Goal: Task Accomplishment & Management: Use online tool/utility

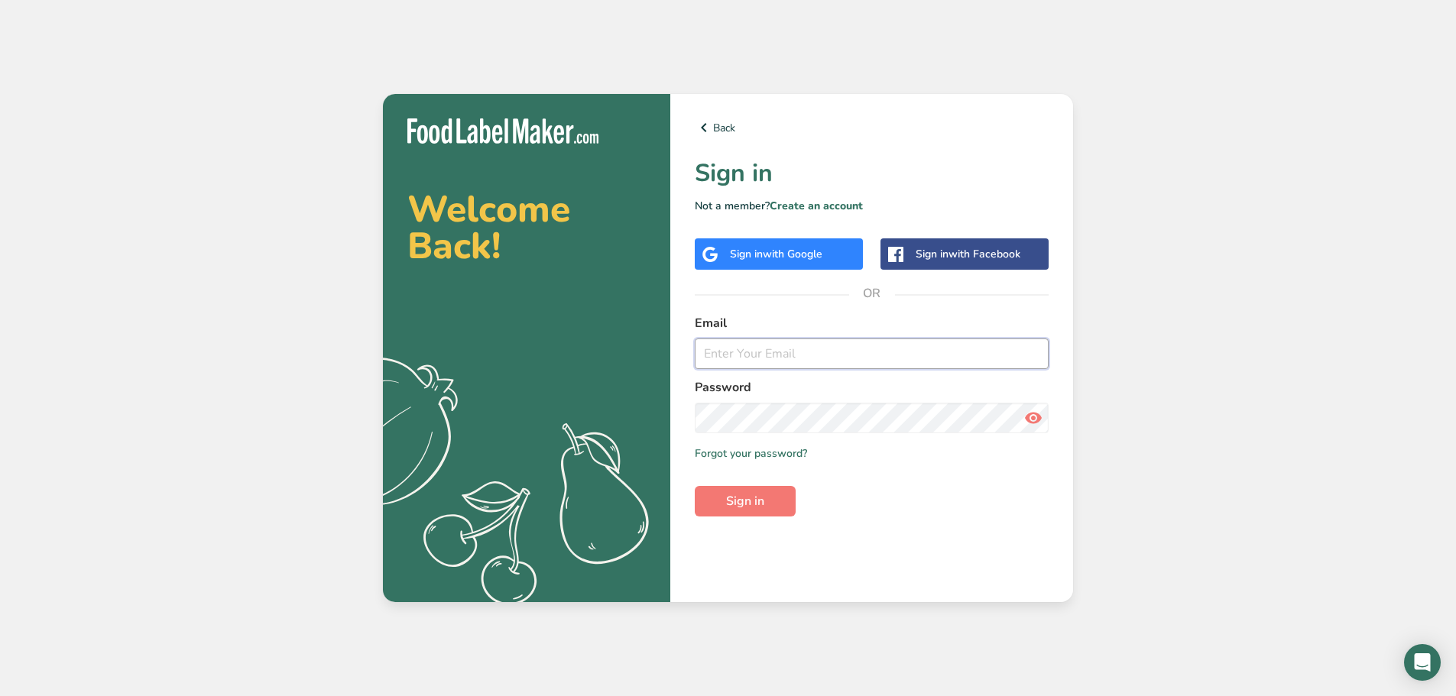
click at [796, 367] on input "email" at bounding box center [872, 354] width 354 height 31
type input "[EMAIL_ADDRESS][DOMAIN_NAME]"
click at [748, 488] on form "Email [EMAIL_ADDRESS][DOMAIN_NAME] Password Remember me Forgot your password? S…" at bounding box center [872, 415] width 354 height 203
click at [749, 512] on button "Sign in" at bounding box center [745, 501] width 101 height 31
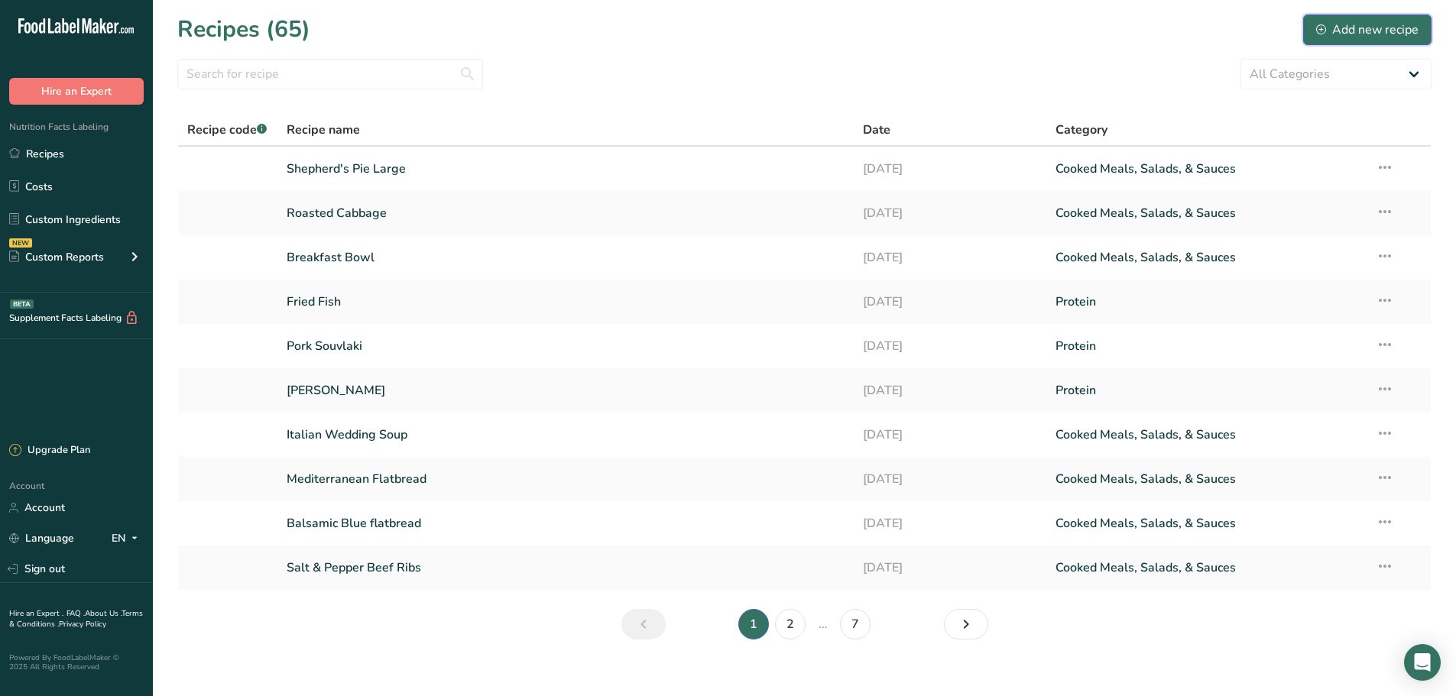
click at [1393, 41] on button "Add new recipe" at bounding box center [1367, 30] width 128 height 31
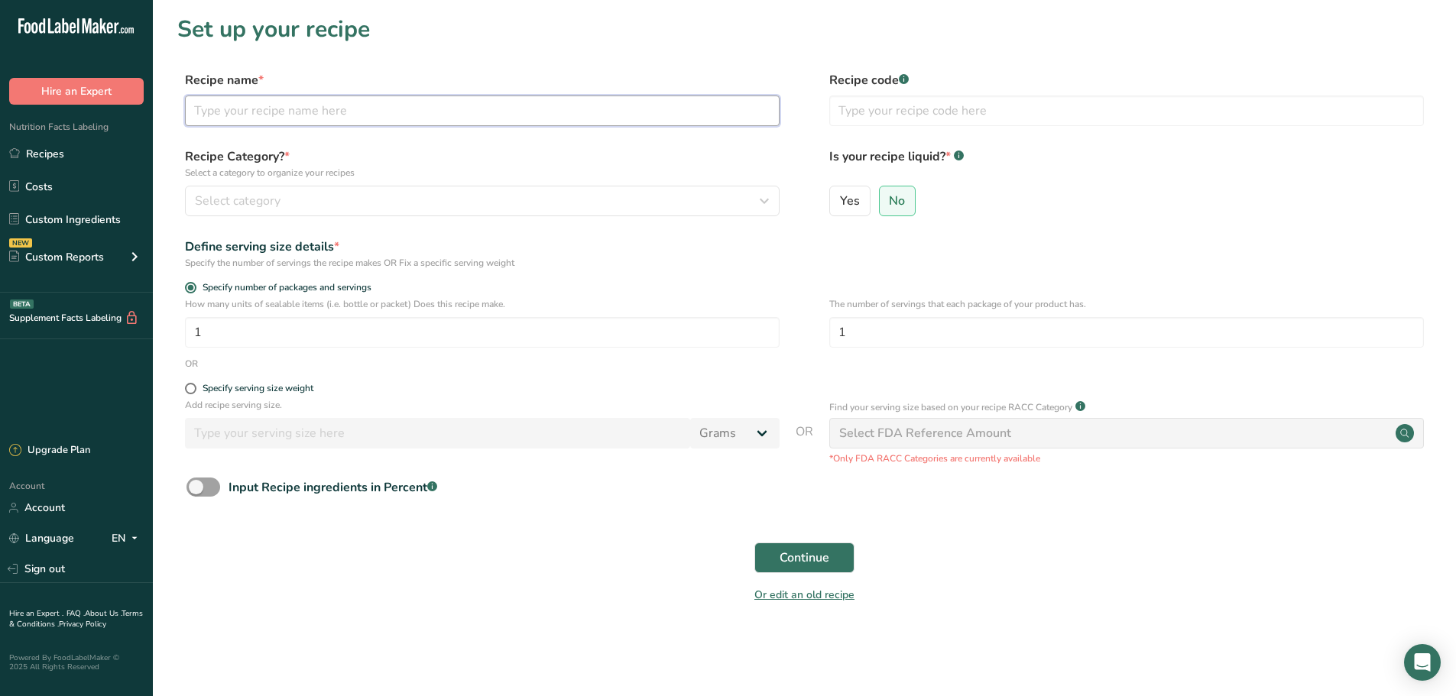
click at [283, 109] on input "text" at bounding box center [482, 111] width 595 height 31
type input "R"
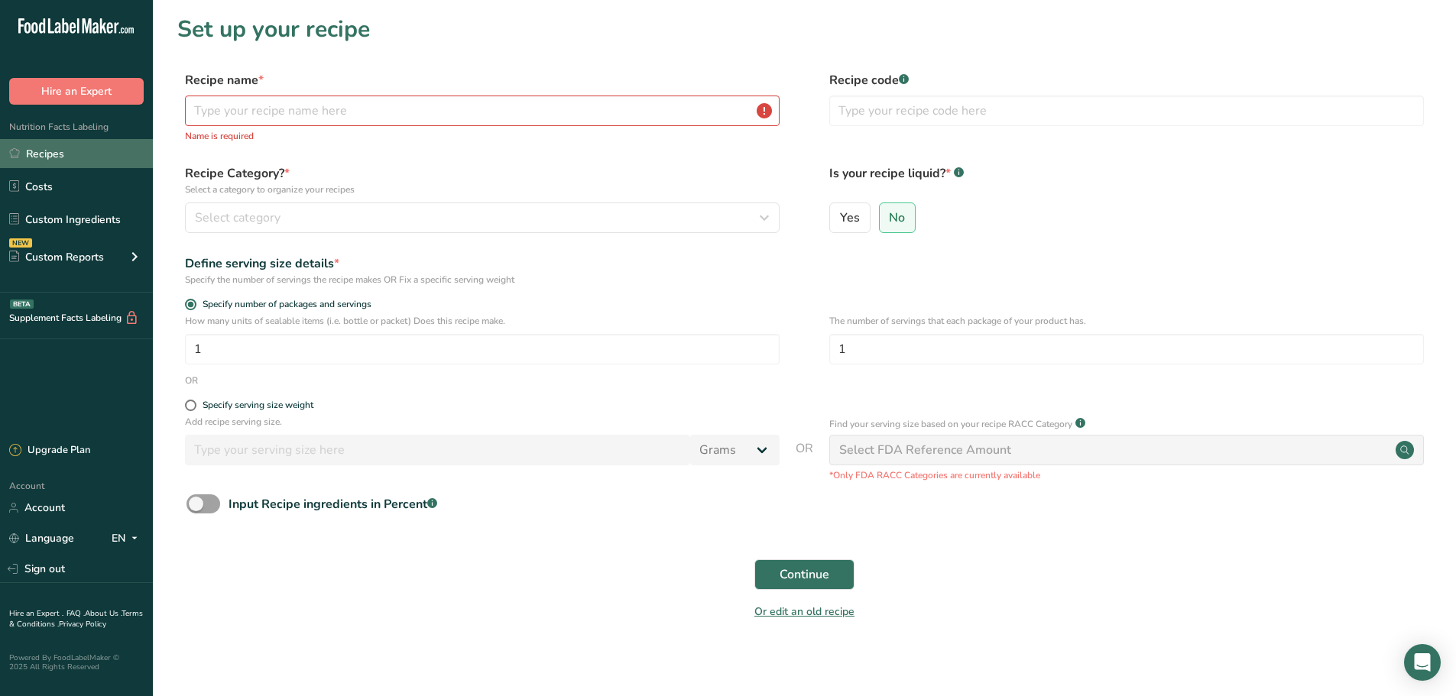
click at [77, 150] on link "Recipes" at bounding box center [76, 153] width 153 height 29
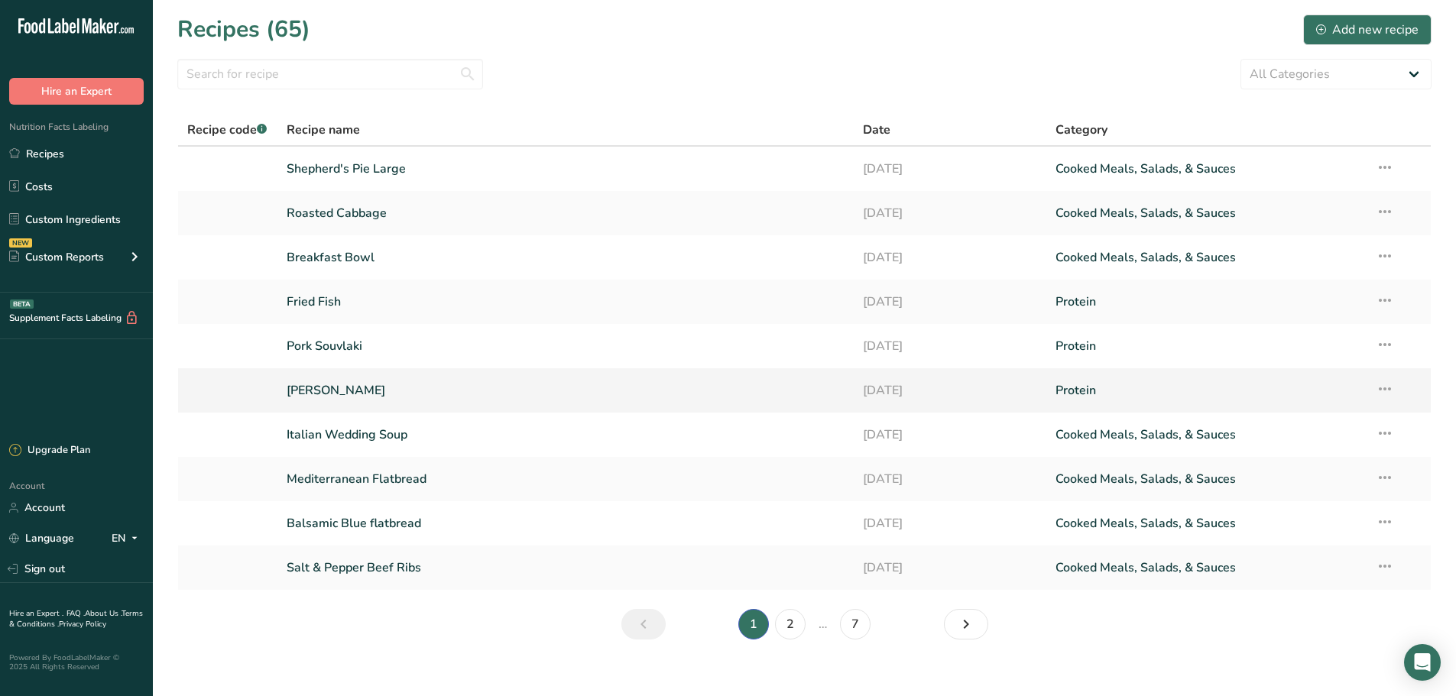
scroll to position [17, 0]
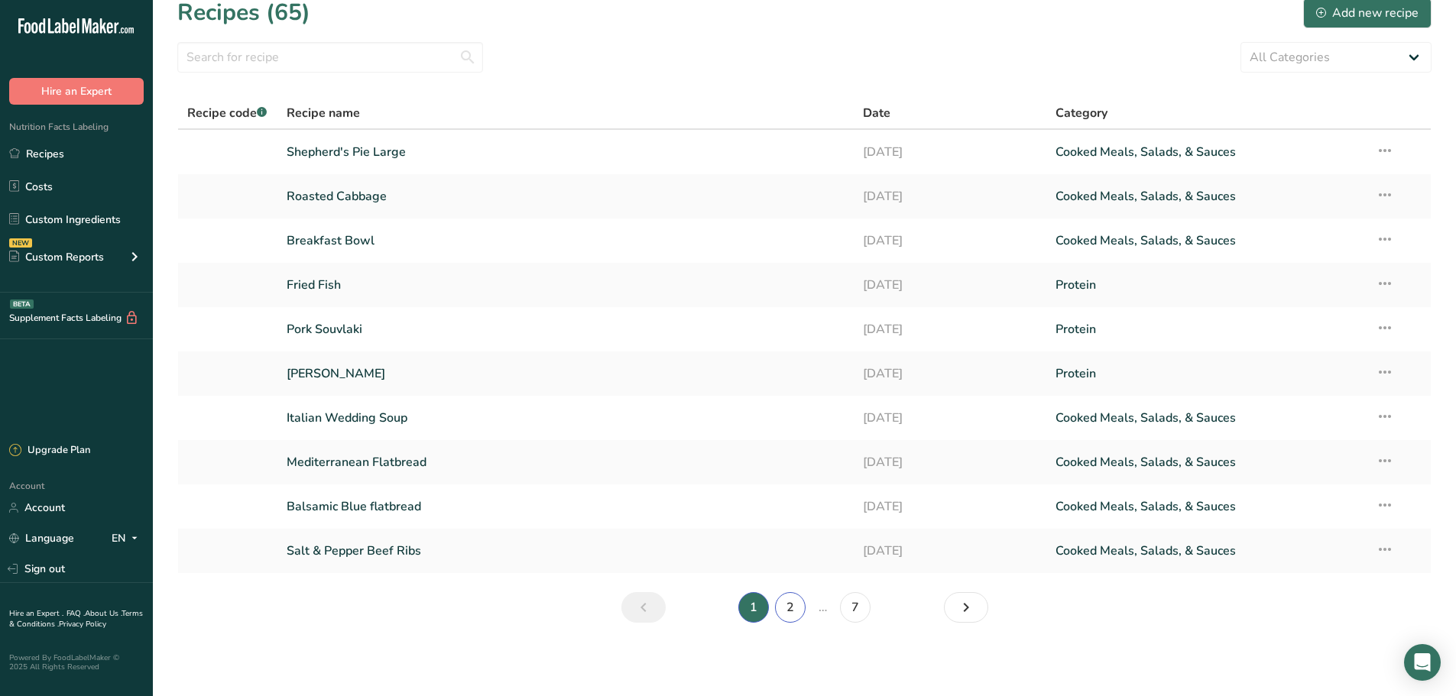
click at [802, 602] on link "2" at bounding box center [790, 607] width 31 height 31
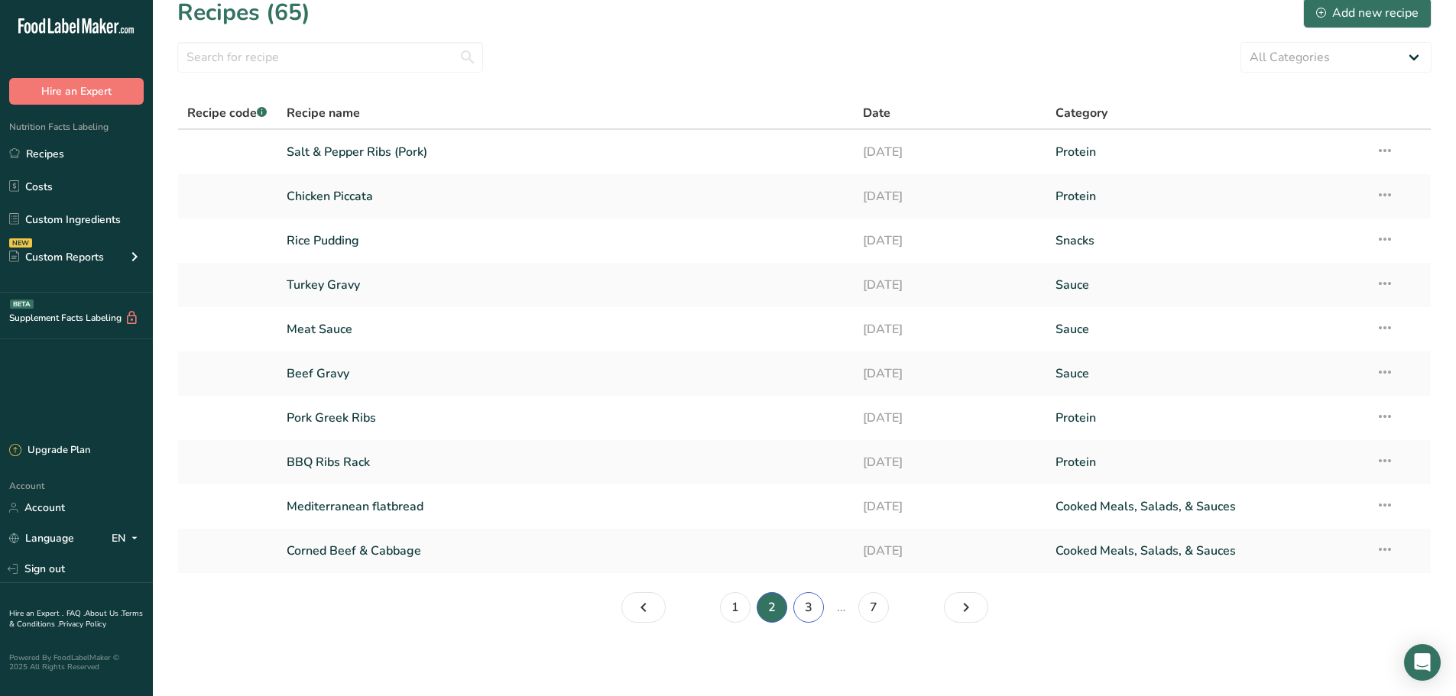
click at [802, 604] on link "3" at bounding box center [808, 607] width 31 height 31
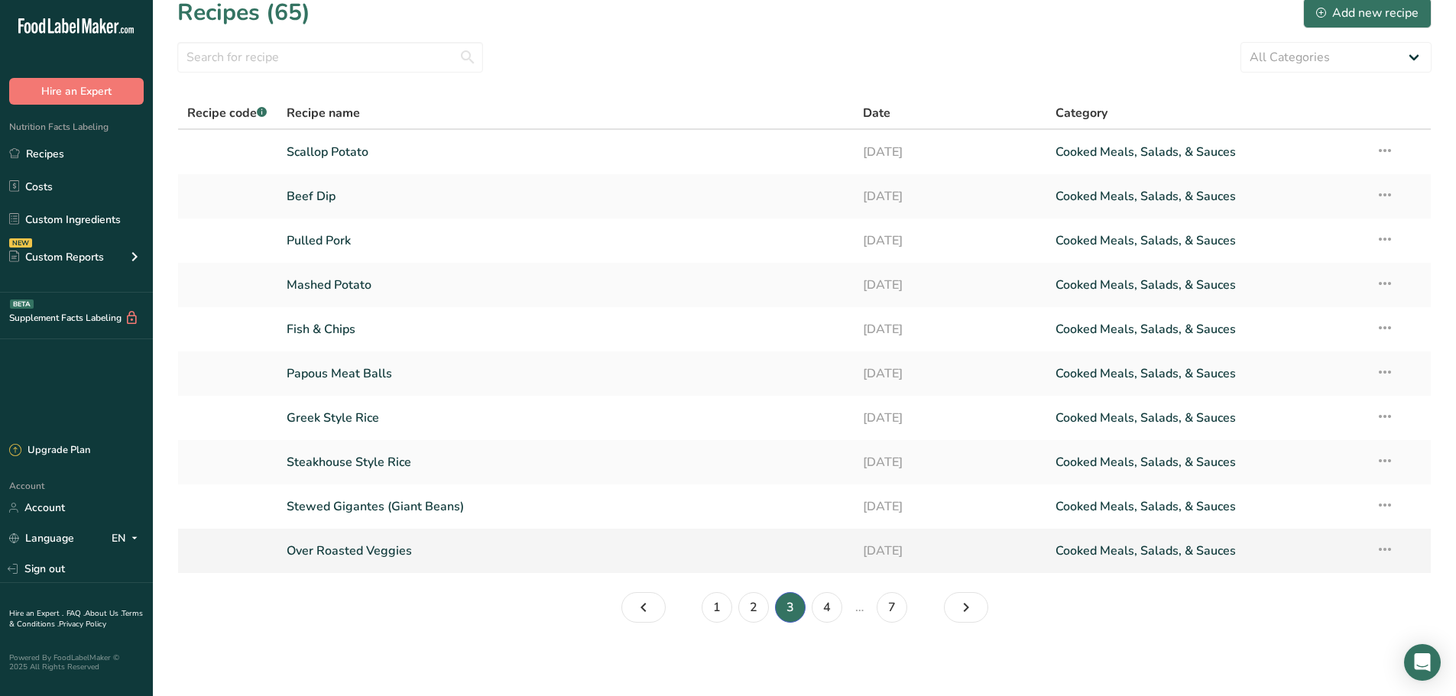
click at [343, 540] on link "Over Roasted Veggies" at bounding box center [566, 551] width 559 height 32
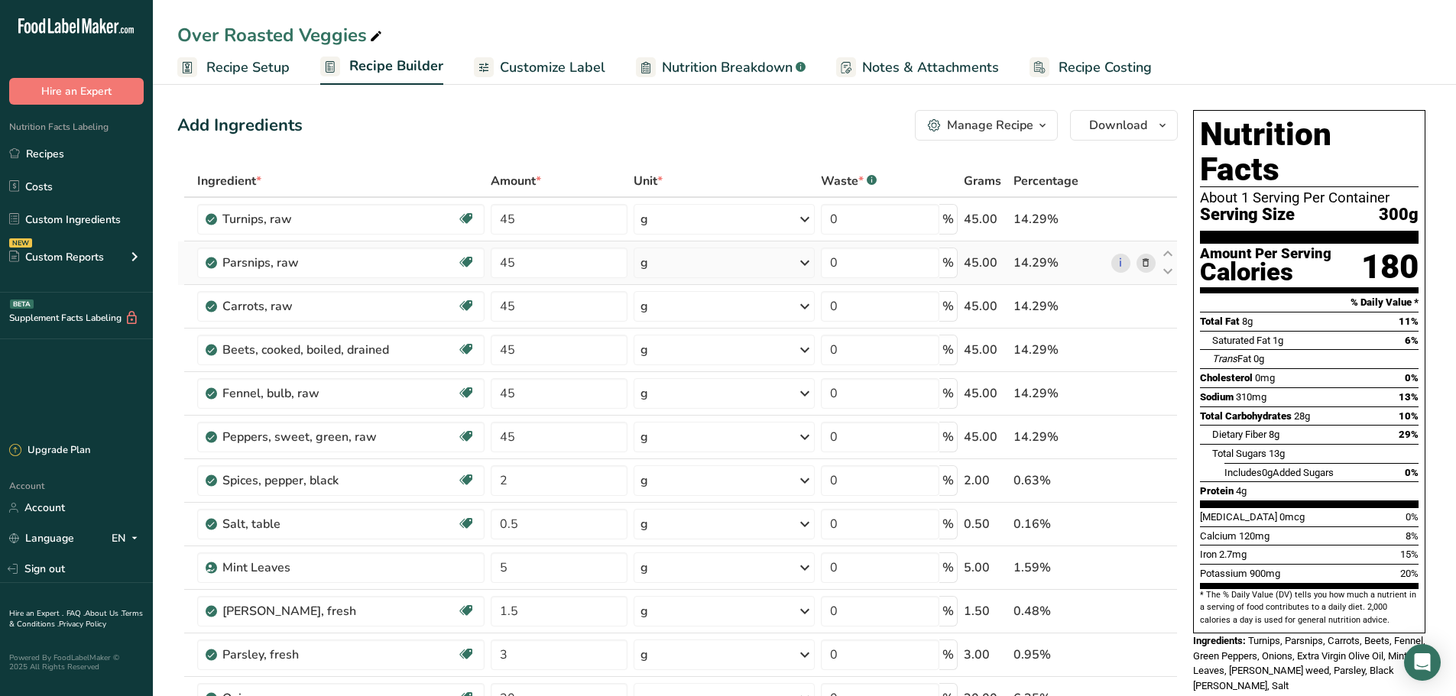
click at [1147, 263] on icon at bounding box center [1145, 263] width 11 height 16
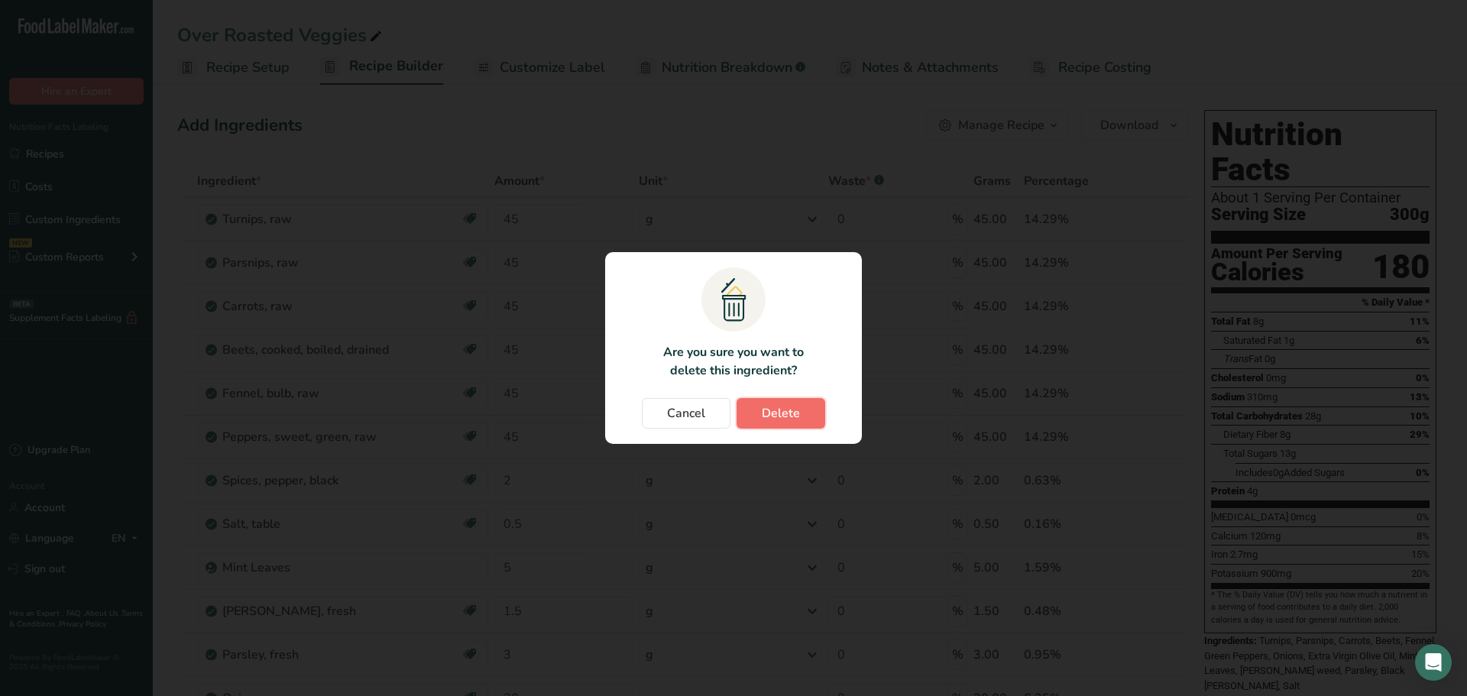
click at [777, 407] on span "Delete" at bounding box center [781, 413] width 38 height 18
type input "2"
type input "0.5"
type input "5"
type input "1.5"
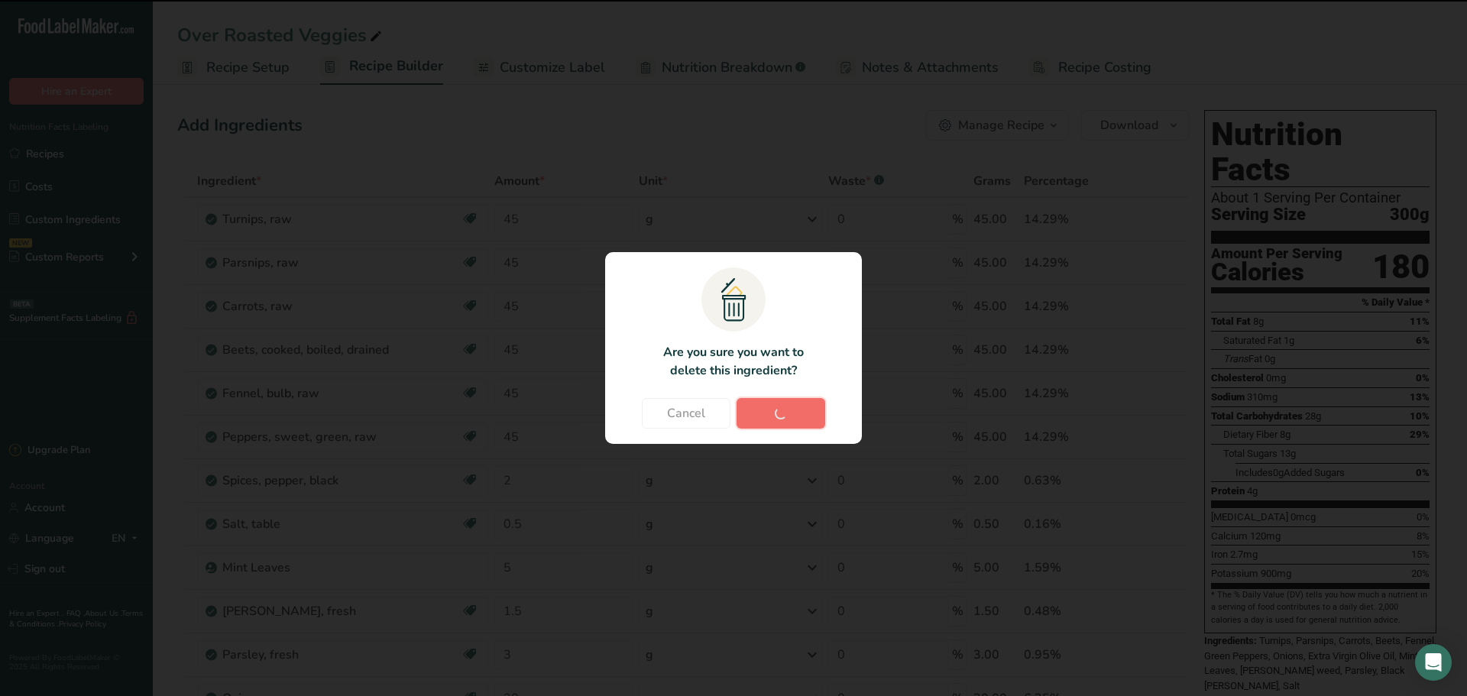
type input "3"
type input "20"
type input "5"
type input "8"
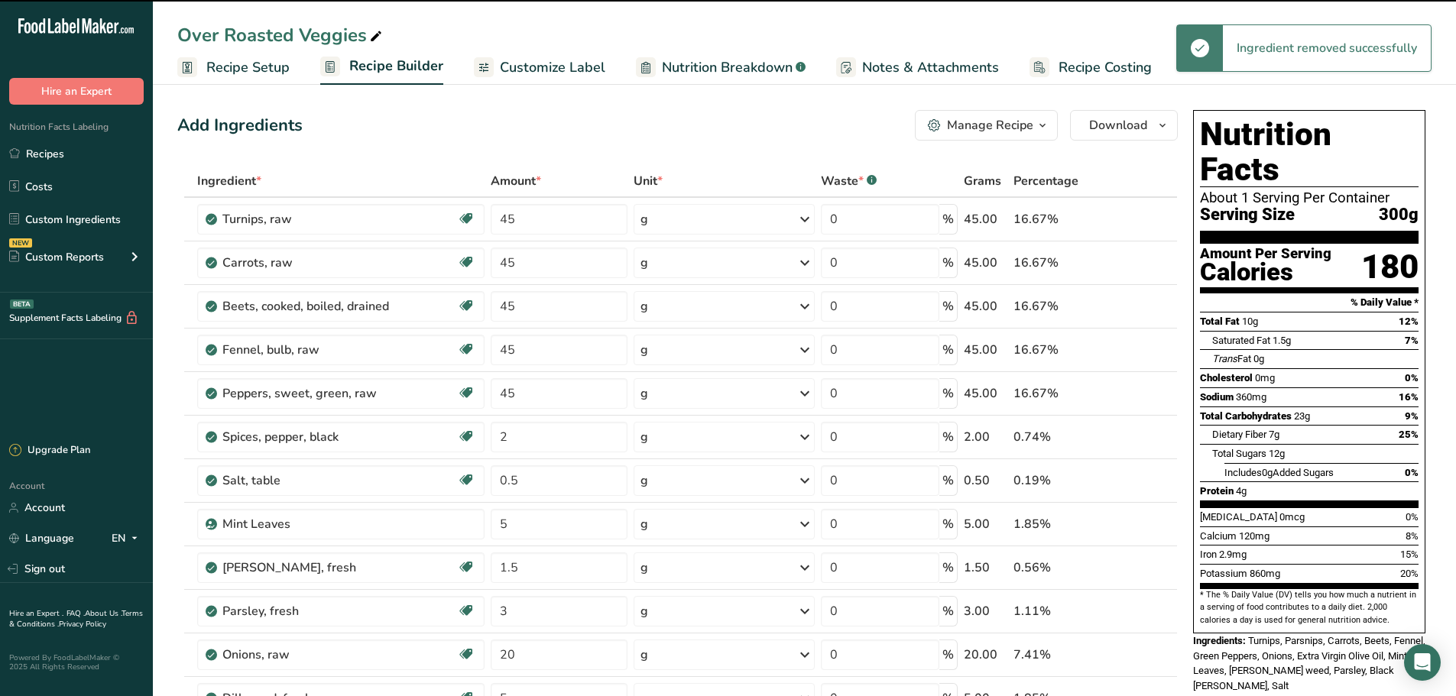
scroll to position [153, 0]
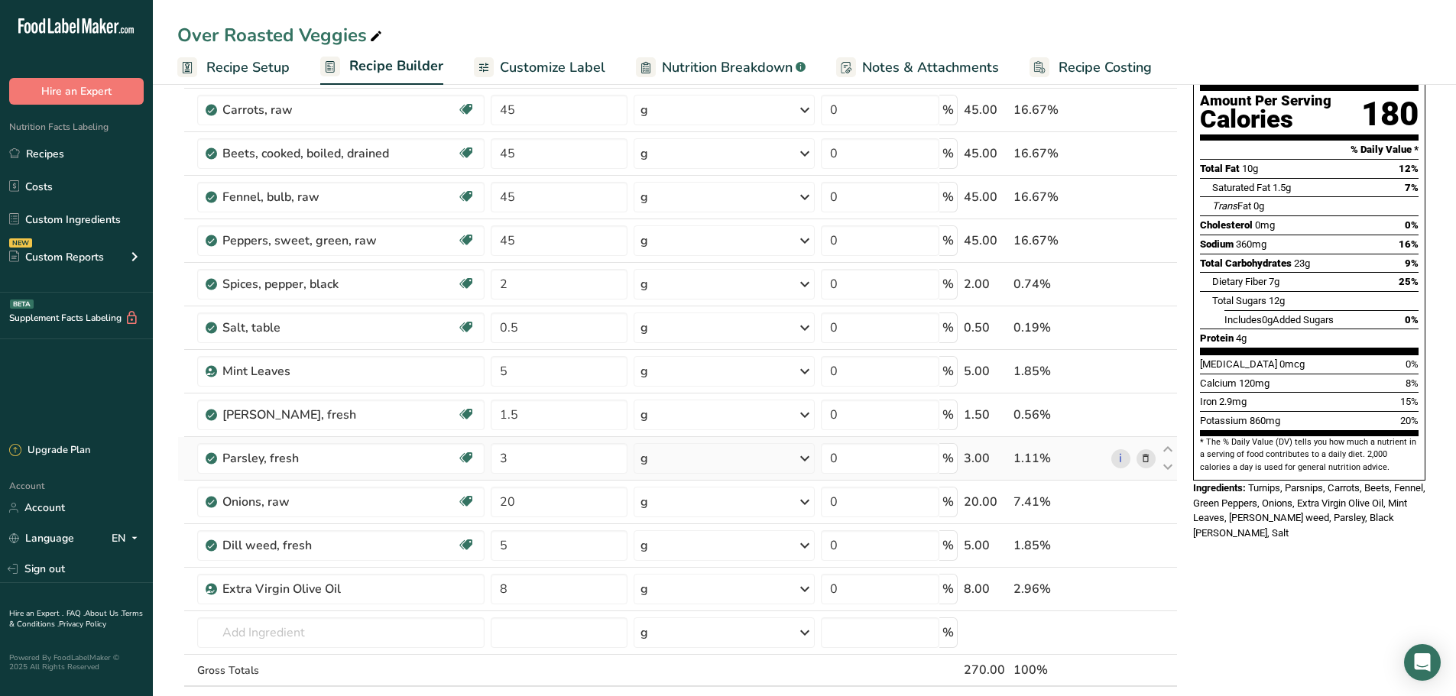
click at [1148, 463] on icon at bounding box center [1145, 459] width 11 height 16
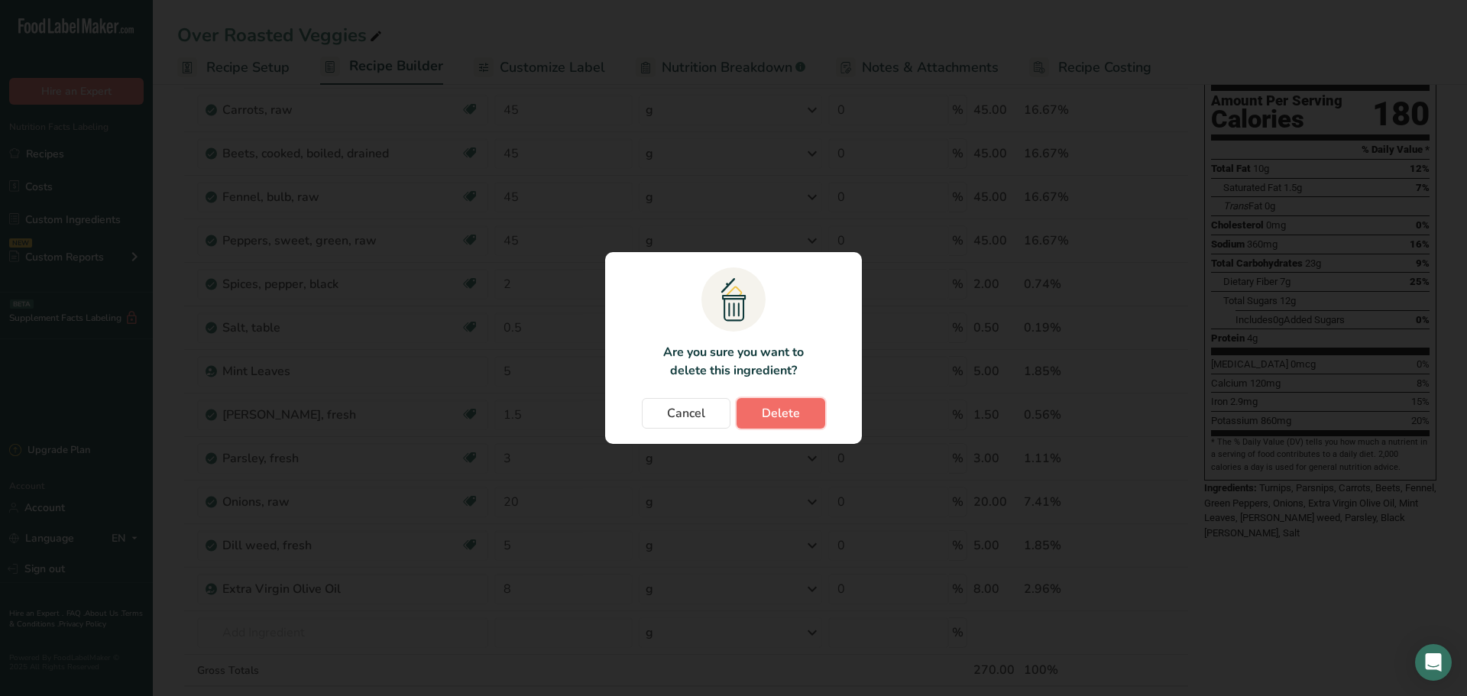
click at [783, 413] on span "Delete" at bounding box center [781, 413] width 38 height 18
type input "20"
type input "5"
type input "8"
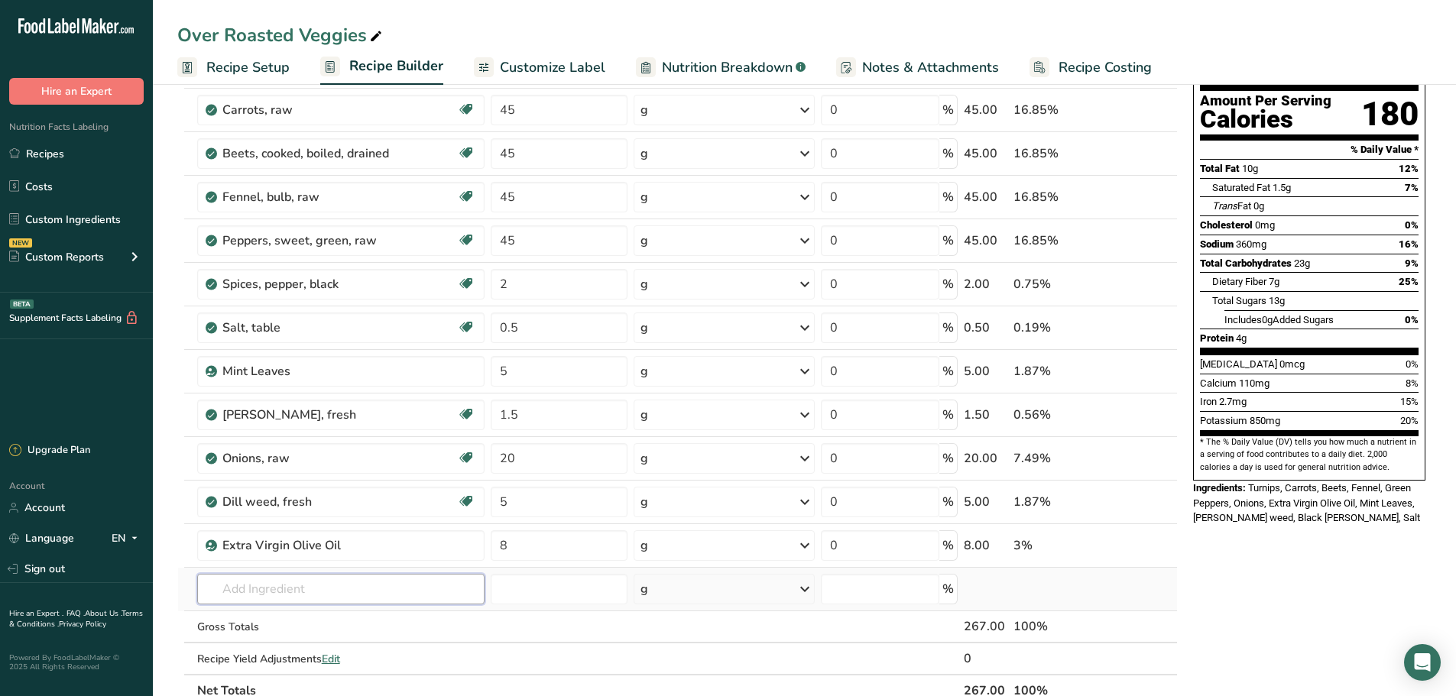
click at [281, 588] on input "text" at bounding box center [341, 589] width 288 height 31
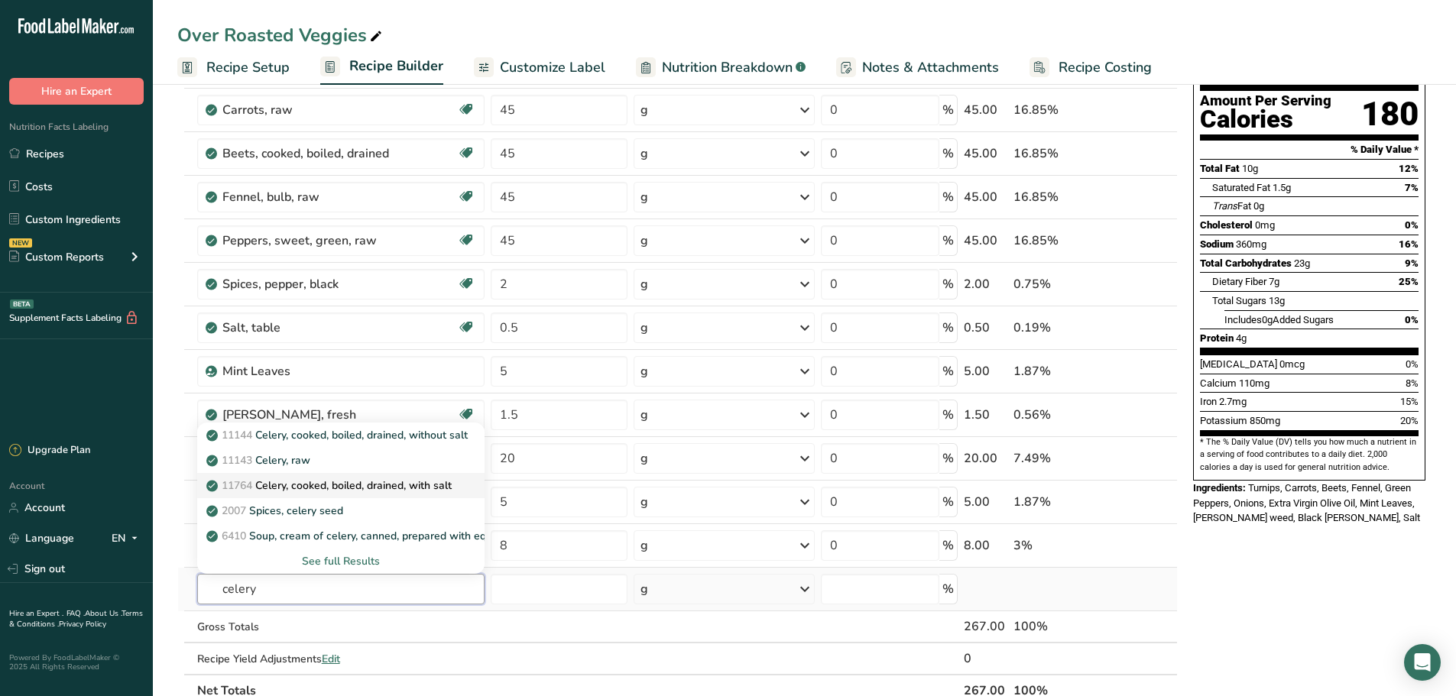
type input "celery"
click at [354, 479] on p "11764 Celery, cooked, boiled, drained, with salt" at bounding box center [330, 486] width 242 height 16
type input "Celery, cooked, boiled, drained, with salt"
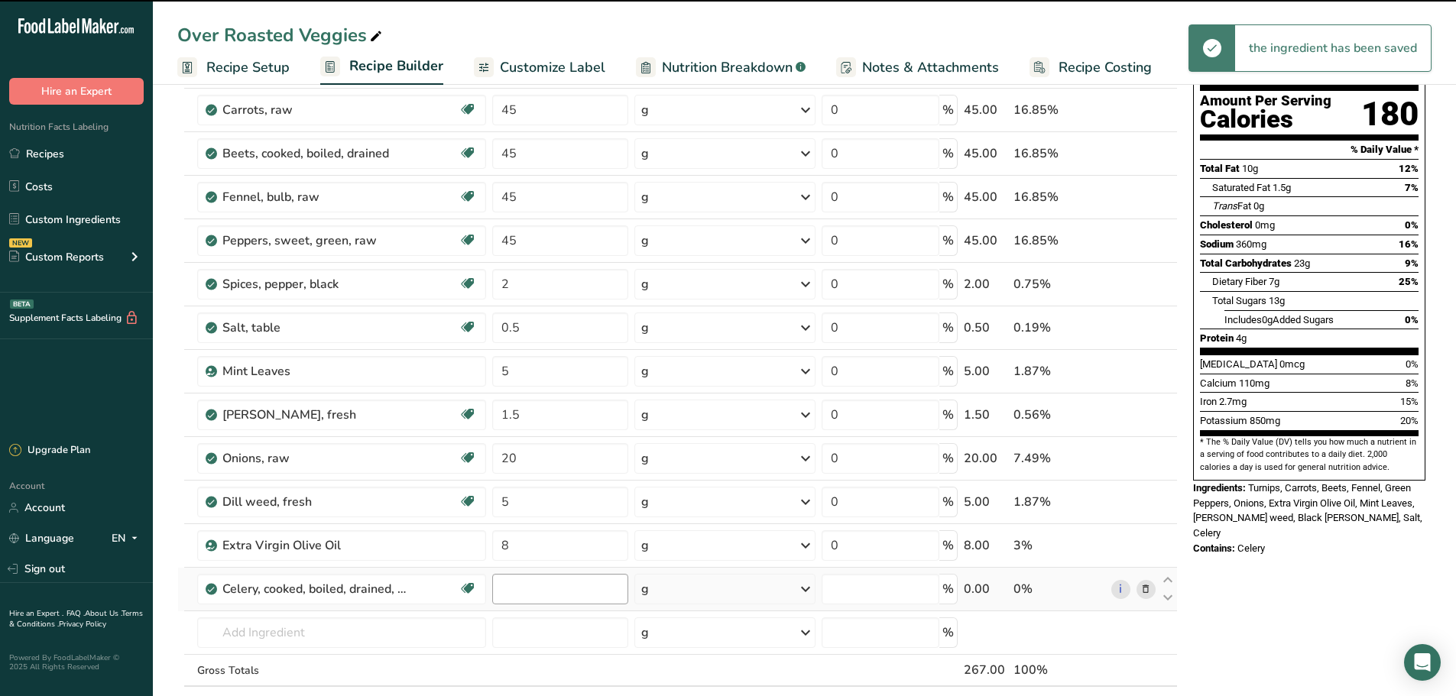
type input "0"
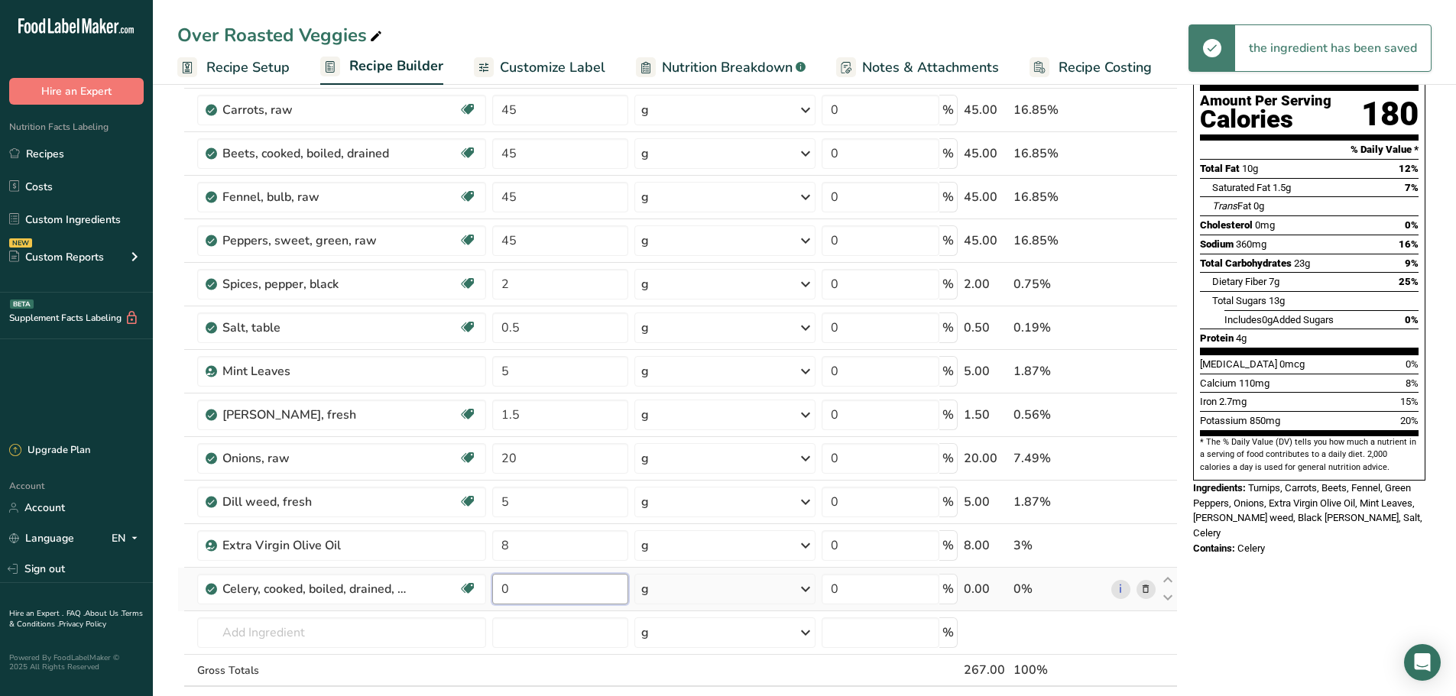
drag, startPoint x: 553, startPoint y: 592, endPoint x: 492, endPoint y: 592, distance: 61.1
click at [492, 592] on input "0" at bounding box center [560, 589] width 136 height 31
type input "25"
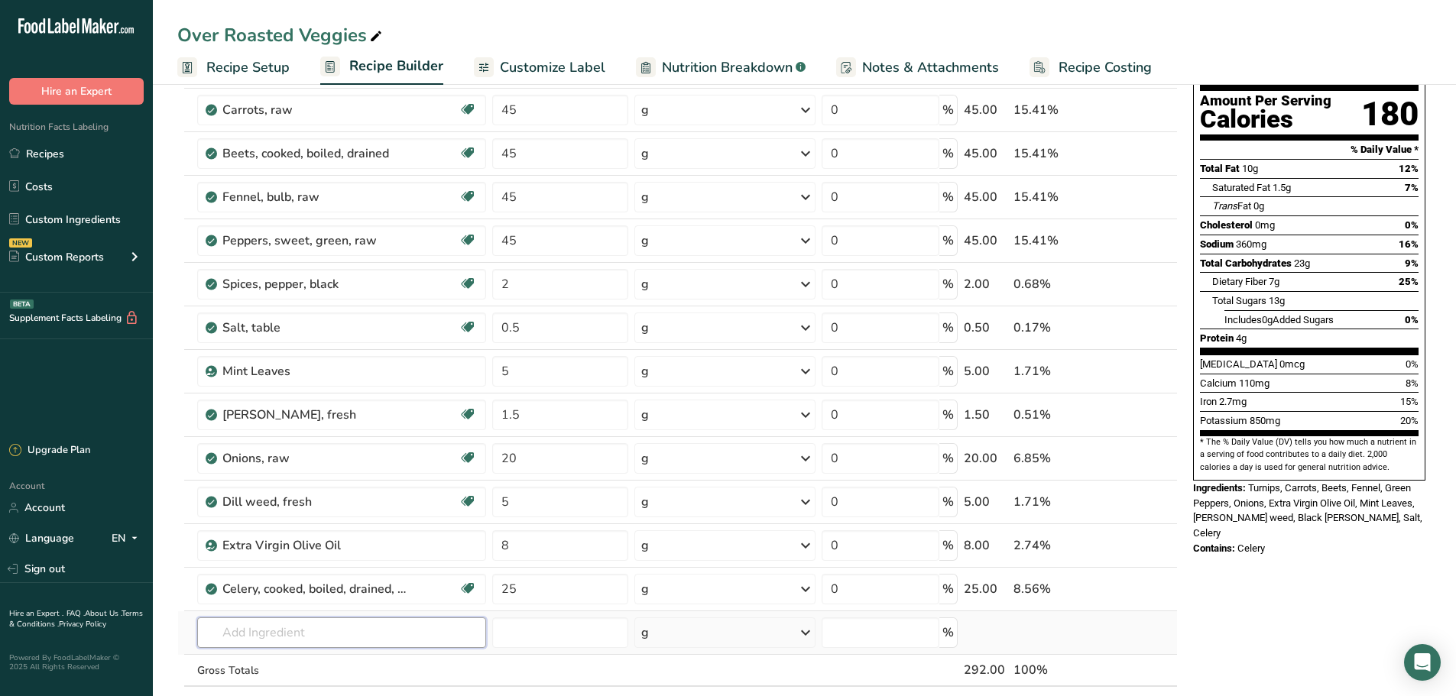
click at [290, 630] on div "Ingredient * Amount * Unit * Waste * .a-a{fill:#347362;}.b-a{fill:#fff;} Grams …" at bounding box center [677, 381] width 1000 height 738
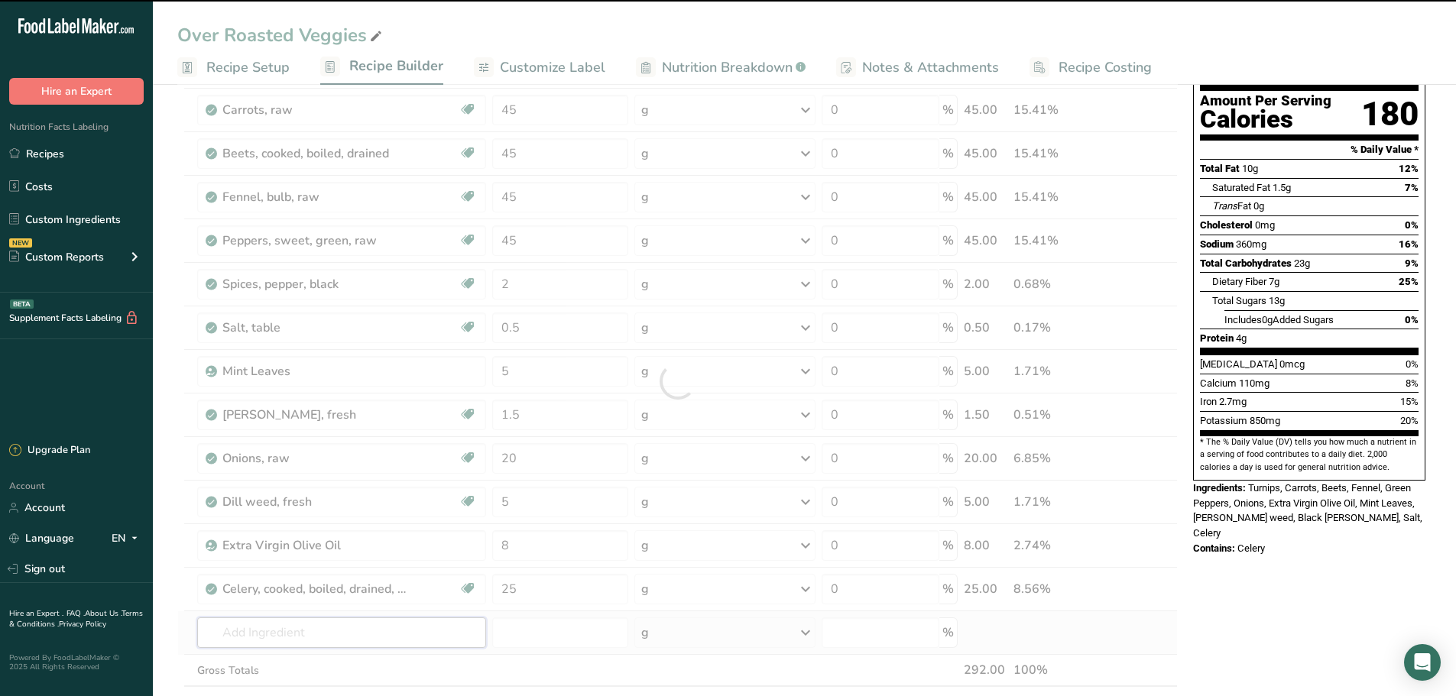
type input "b"
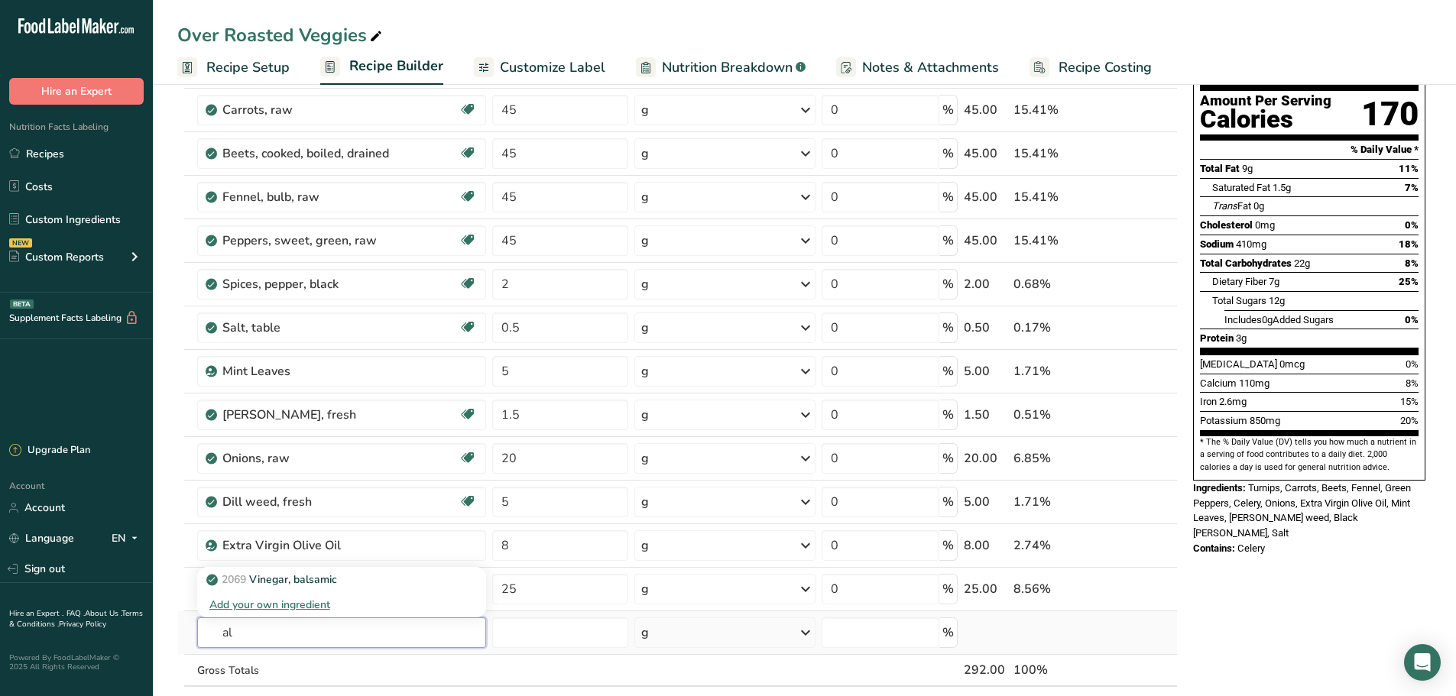
type input "a"
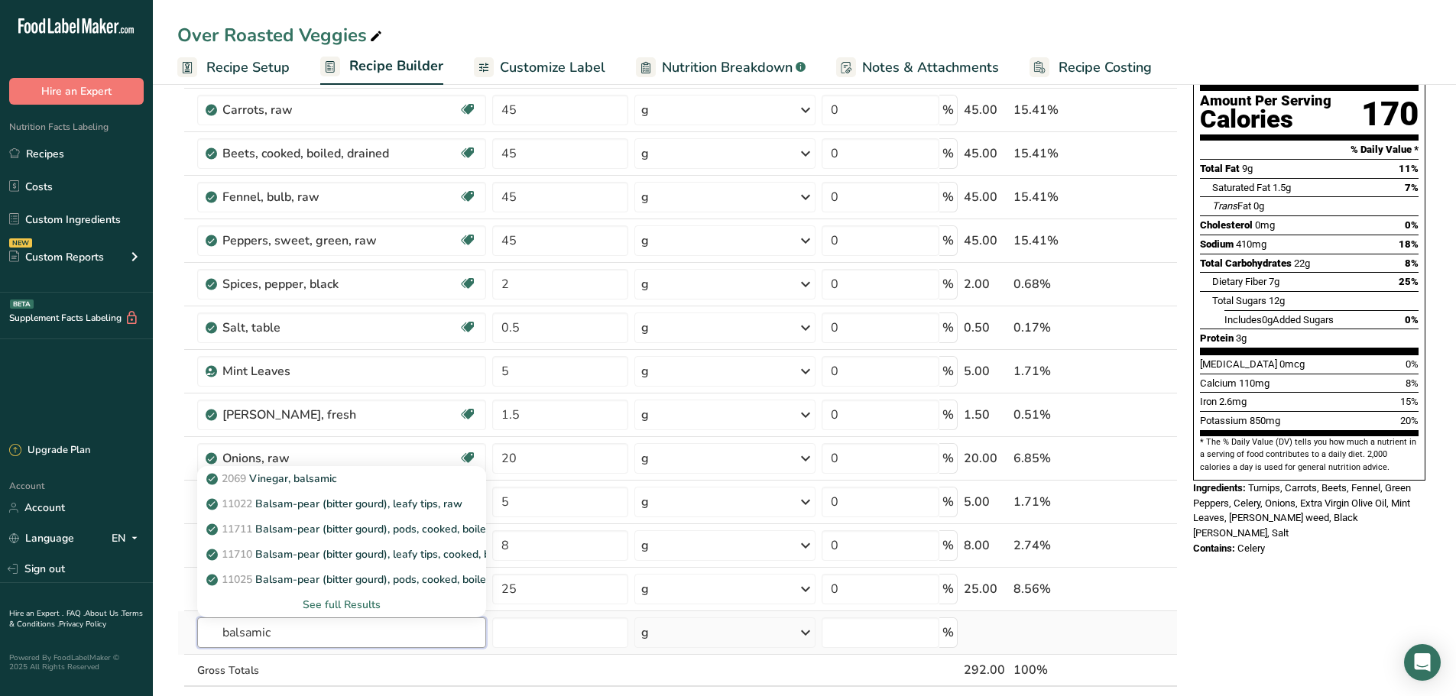
scroll to position [229, 0]
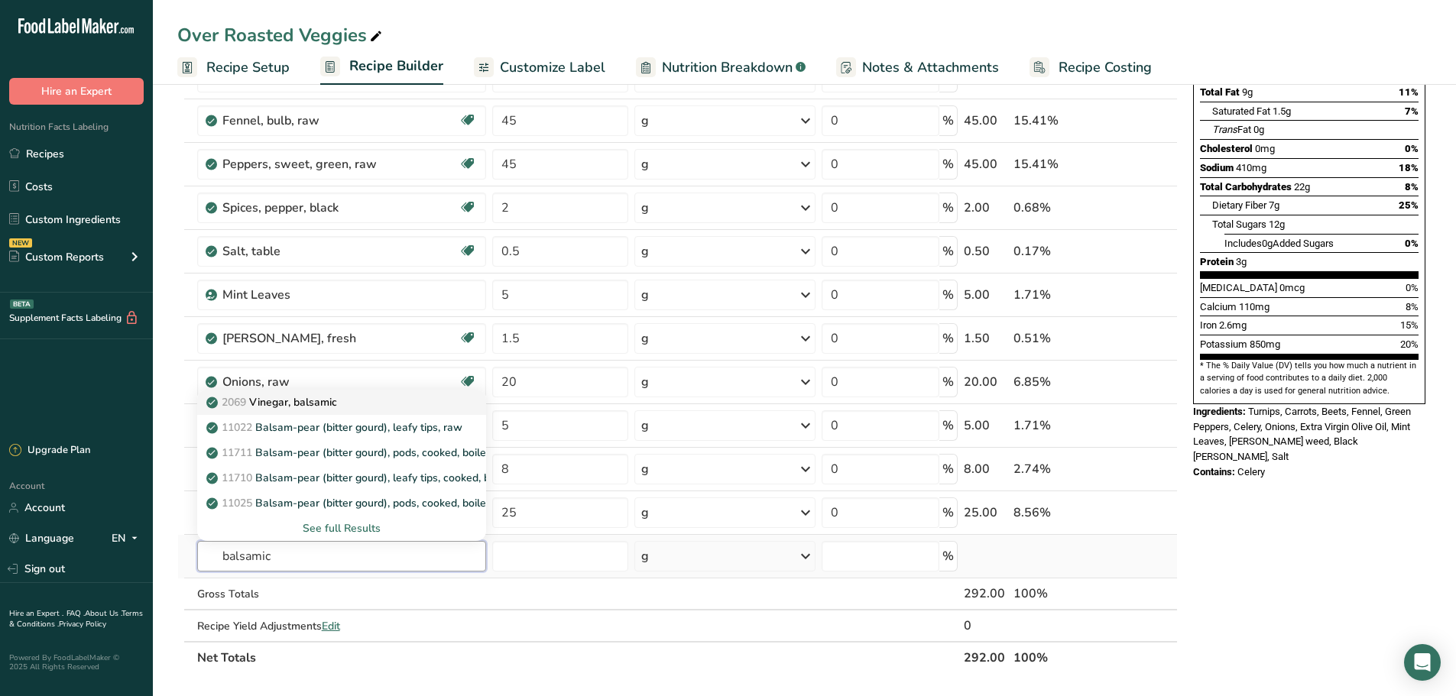
type input "balsamic"
click at [309, 400] on p "2069 Vinegar, balsamic" at bounding box center [273, 402] width 128 height 16
type input "Vinegar, balsamic"
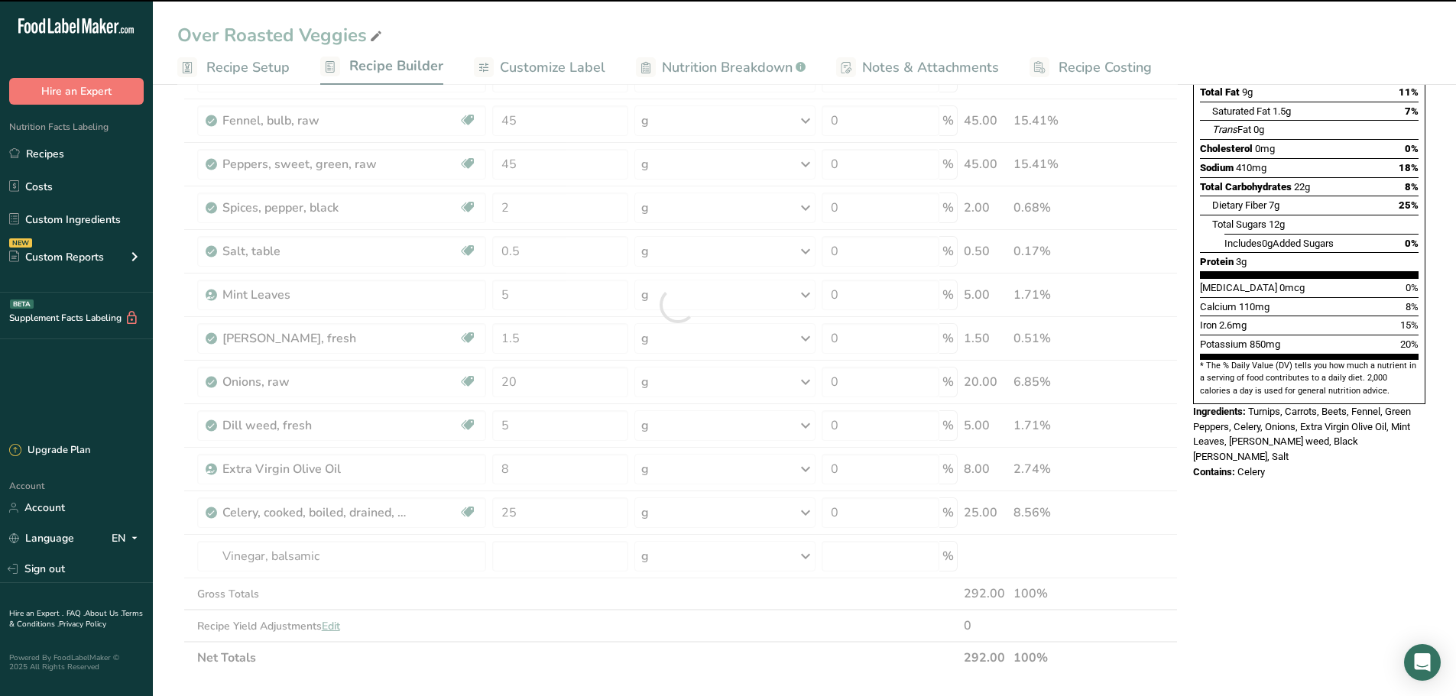
type input "0"
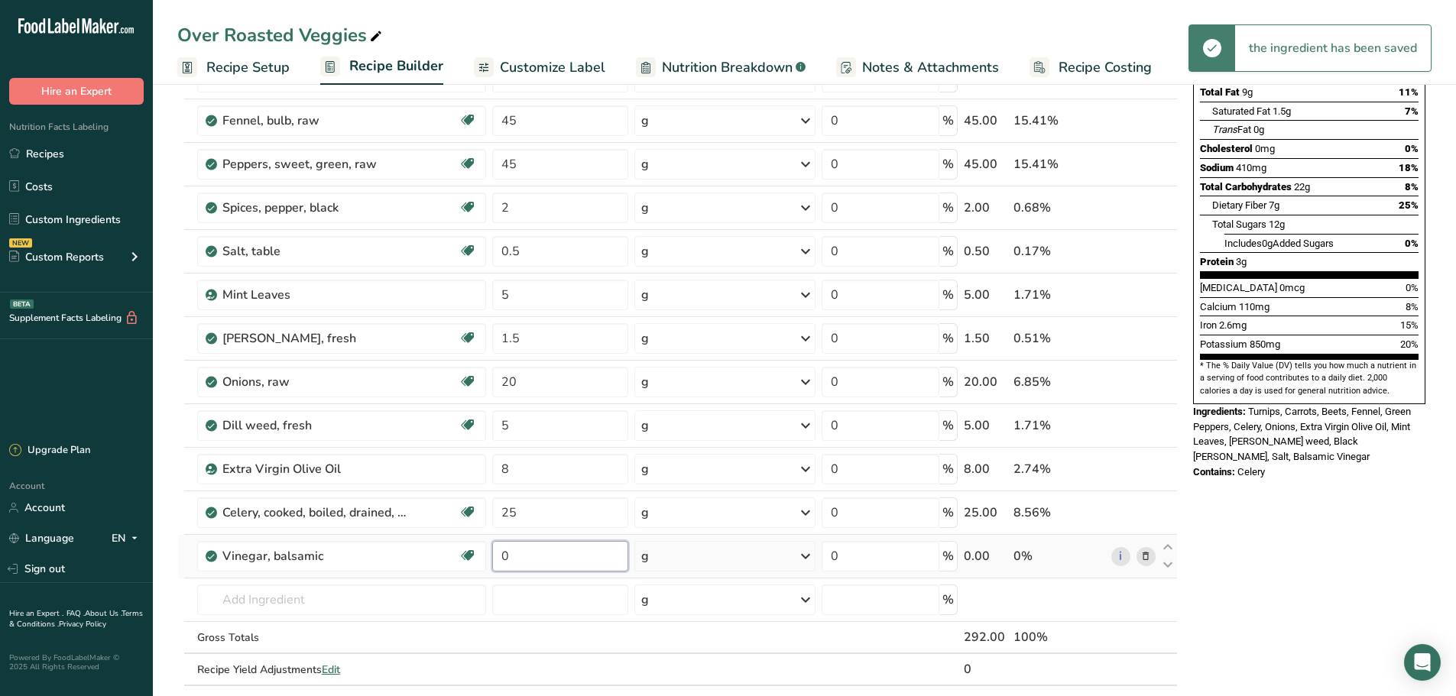
click at [524, 556] on input "0" at bounding box center [560, 556] width 136 height 31
drag, startPoint x: 524, startPoint y: 556, endPoint x: 469, endPoint y: 559, distance: 55.1
click at [469, 559] on tr "Vinegar, balsamic Dairy free Gluten free Vegan Vegetarian Soy free 0 g Portions…" at bounding box center [677, 557] width 999 height 44
type input "5"
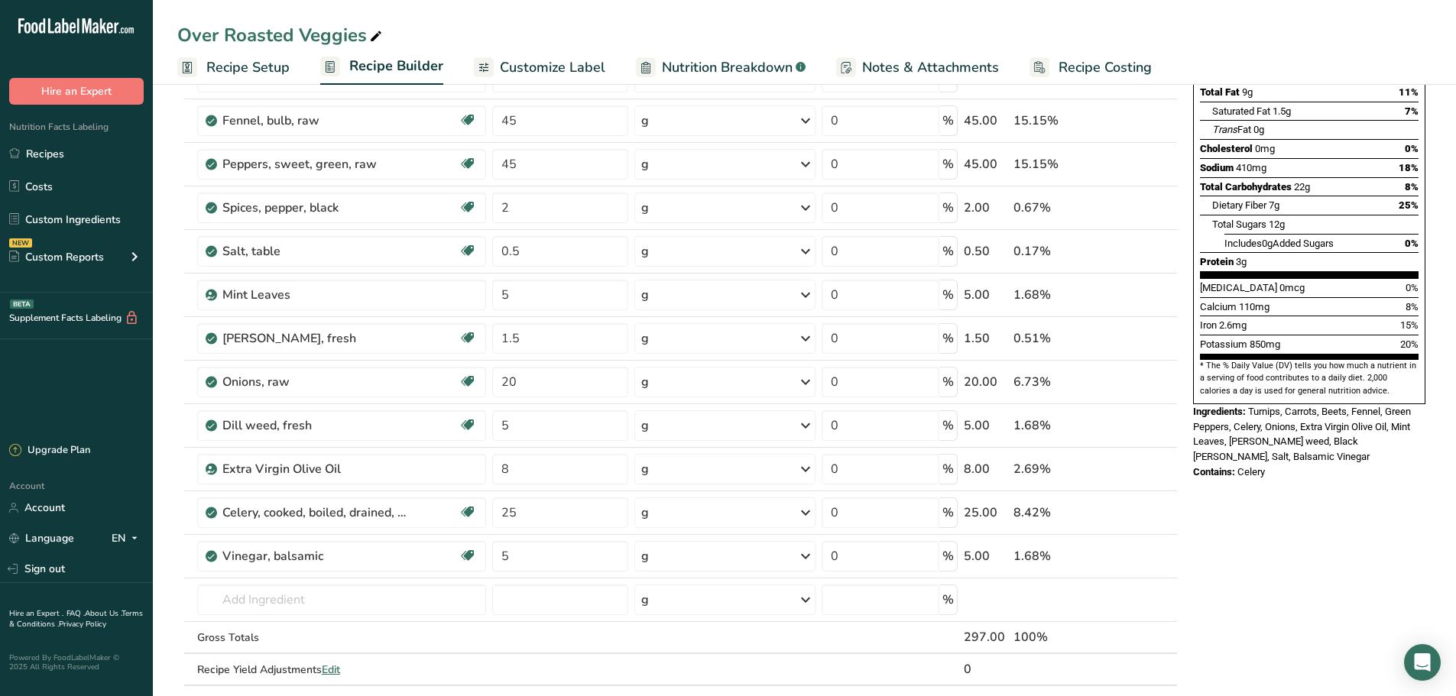
click at [1340, 565] on div "Nutrition Facts About 1 Serving Per Container Serving Size 300g Amount Per Serv…" at bounding box center [1309, 546] width 245 height 1343
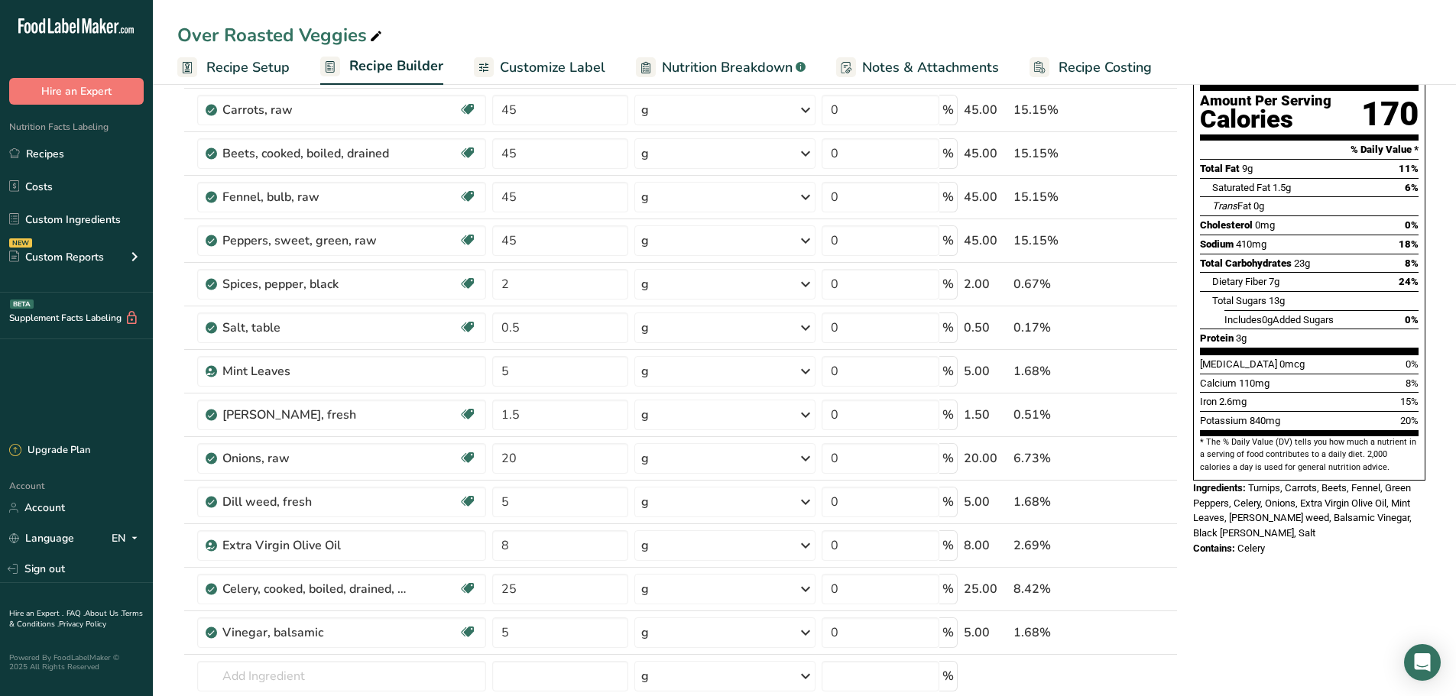
scroll to position [0, 0]
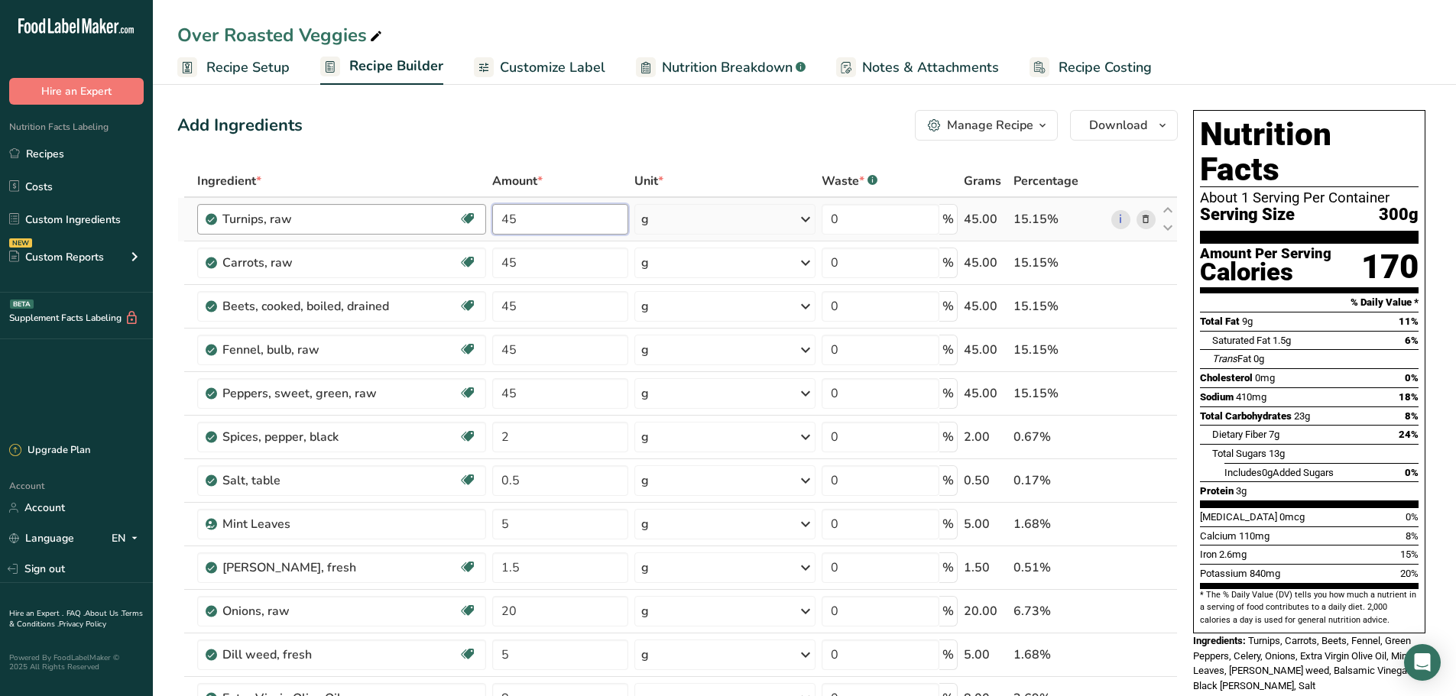
drag, startPoint x: 530, startPoint y: 231, endPoint x: 422, endPoint y: 213, distance: 109.2
click at [422, 213] on tr "Turnips, raw Source of Antioxidants Dairy free Gluten free Vegan Vegetarian Soy…" at bounding box center [677, 220] width 999 height 44
type input "50"
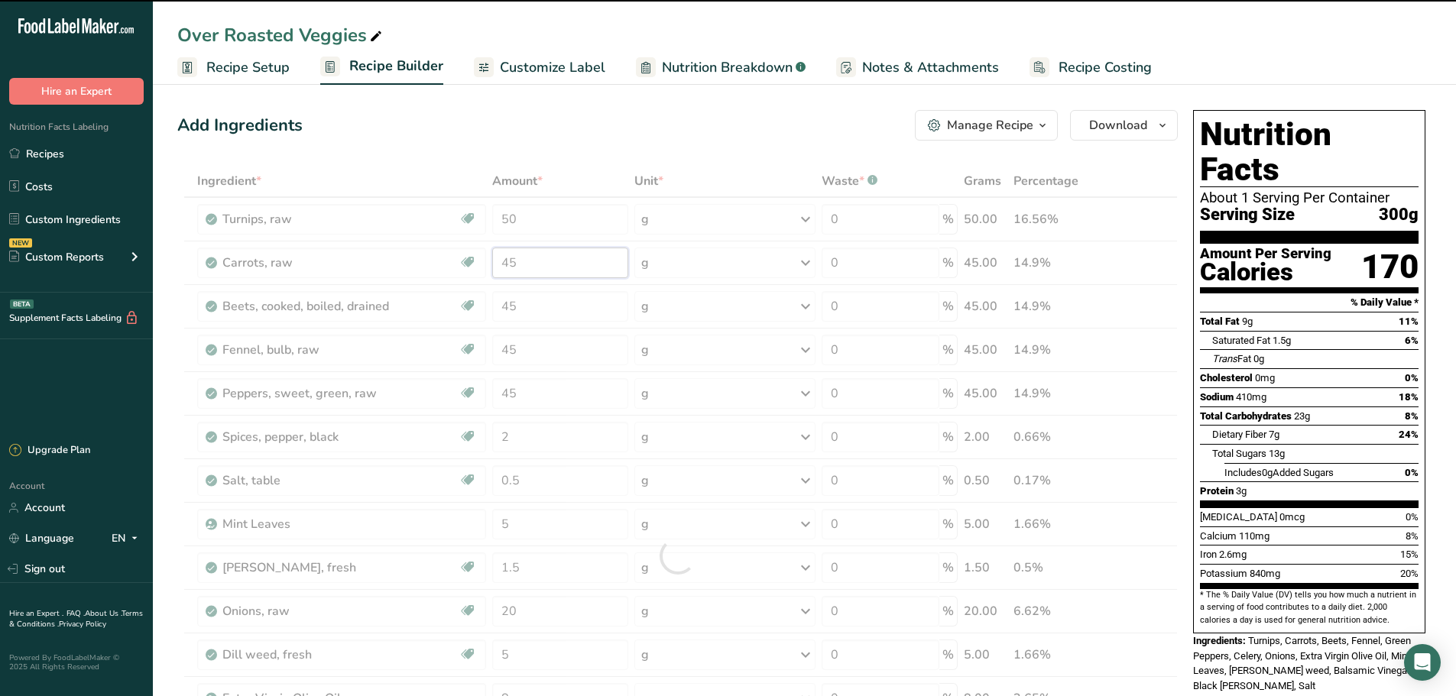
drag, startPoint x: 526, startPoint y: 261, endPoint x: 491, endPoint y: 266, distance: 34.7
click at [491, 266] on div "Ingredient * Amount * Unit * Waste * .a-a{fill:#347362;}.b-a{fill:#fff;} Grams …" at bounding box center [677, 556] width 1000 height 782
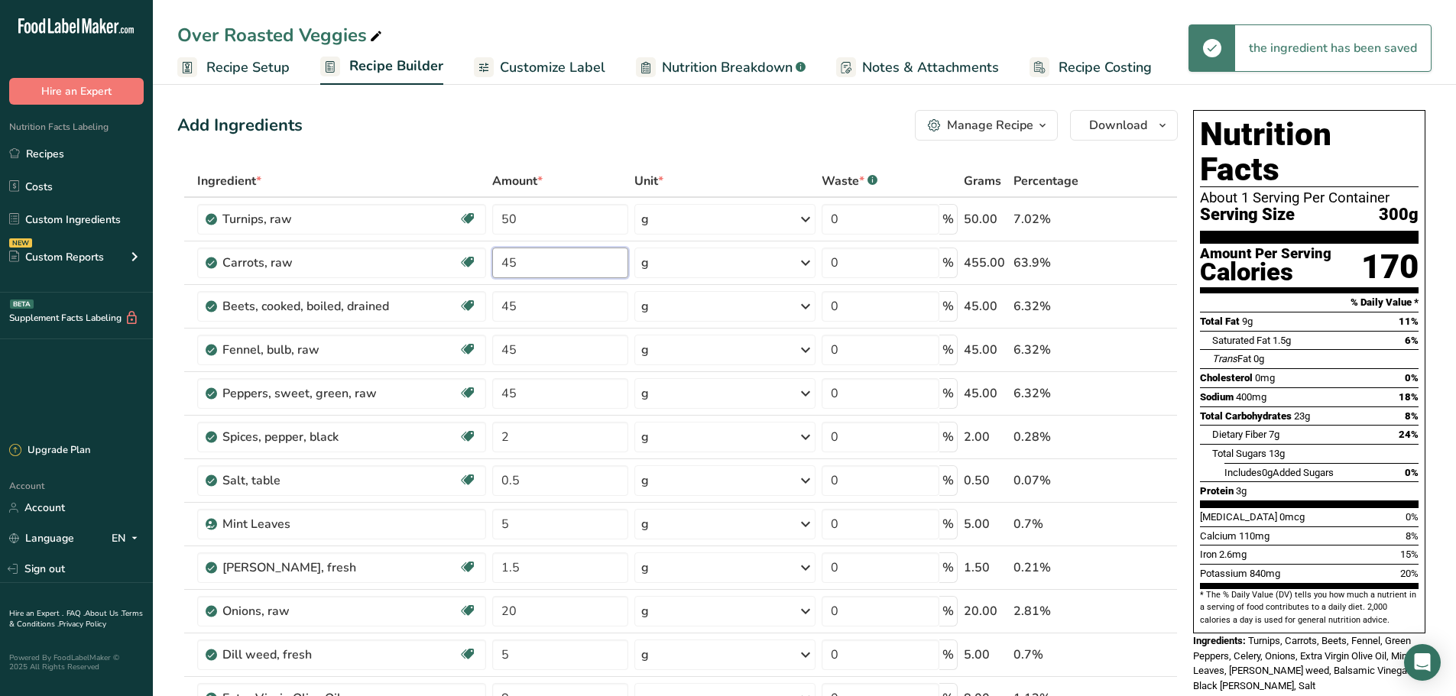
type input "4"
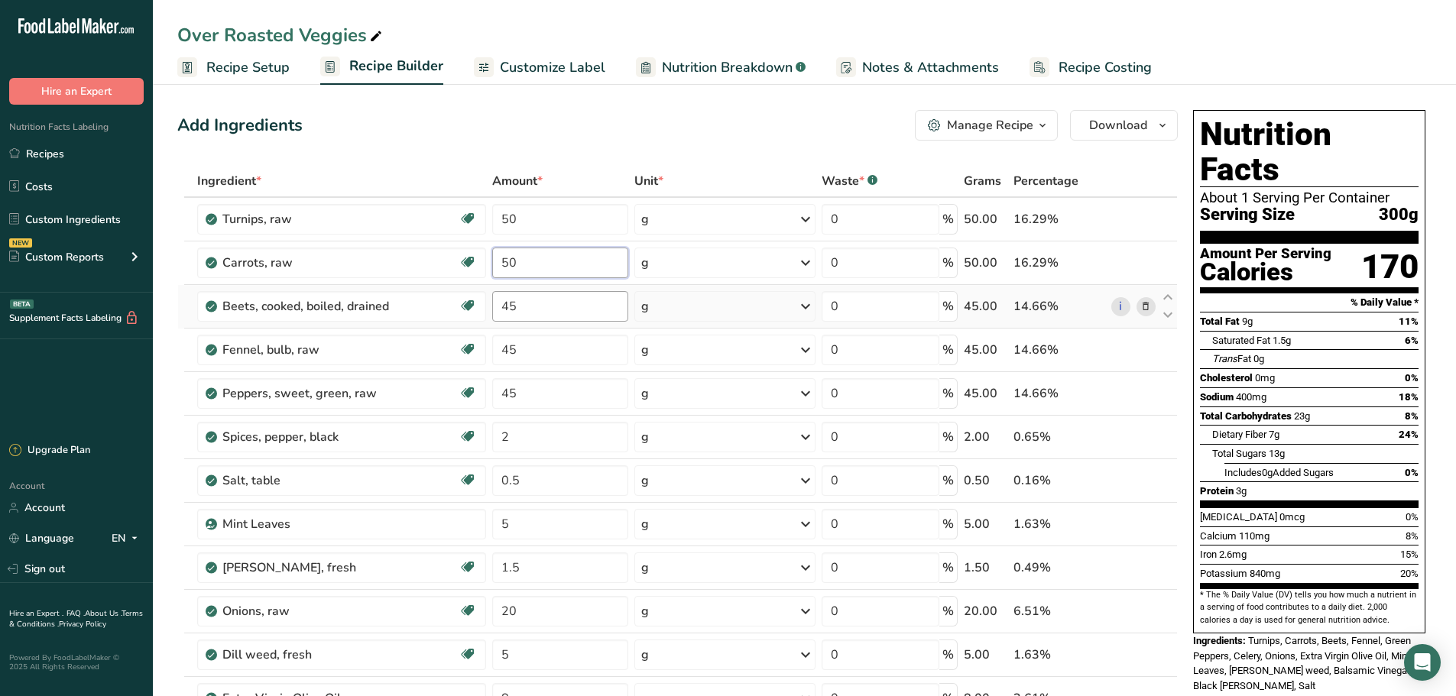
type input "50"
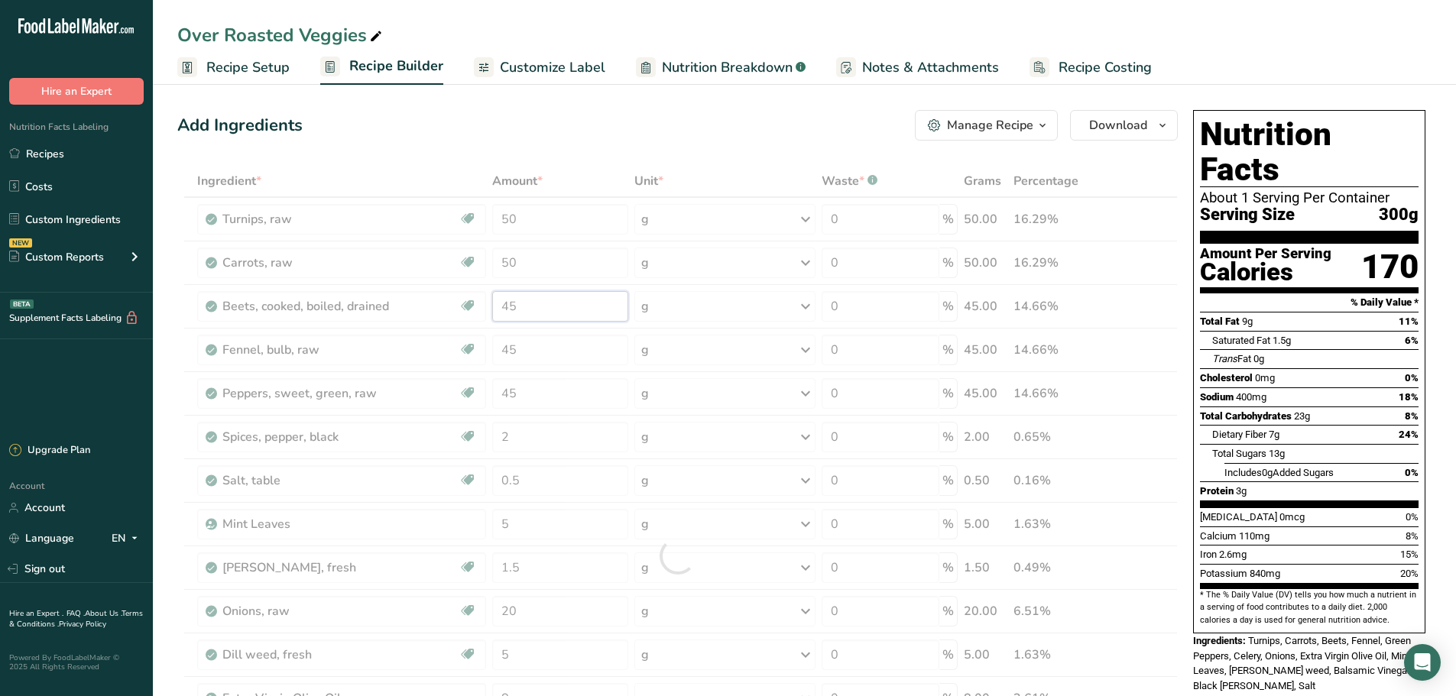
drag, startPoint x: 522, startPoint y: 307, endPoint x: 451, endPoint y: 316, distance: 71.6
click at [451, 316] on div "Ingredient * Amount * Unit * Waste * .a-a{fill:#347362;}.b-a{fill:#fff;} Grams …" at bounding box center [677, 556] width 1000 height 782
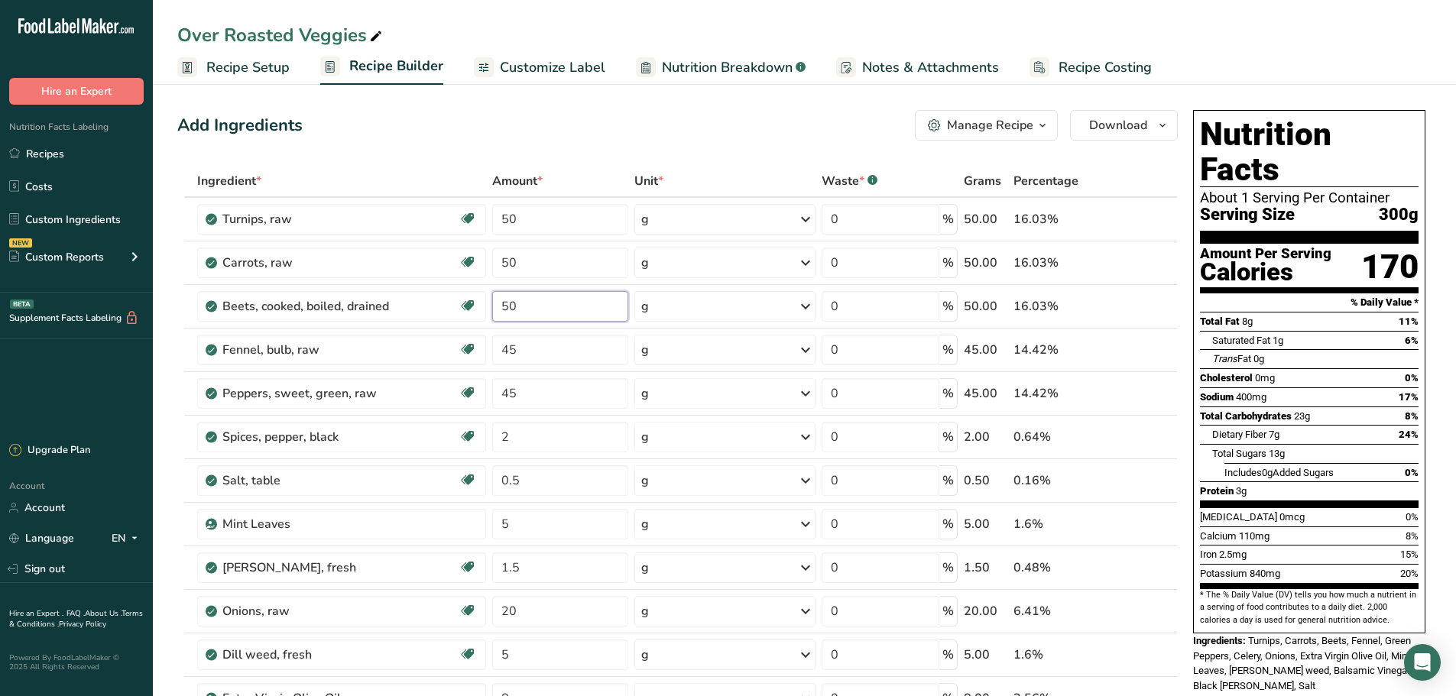
type input "50"
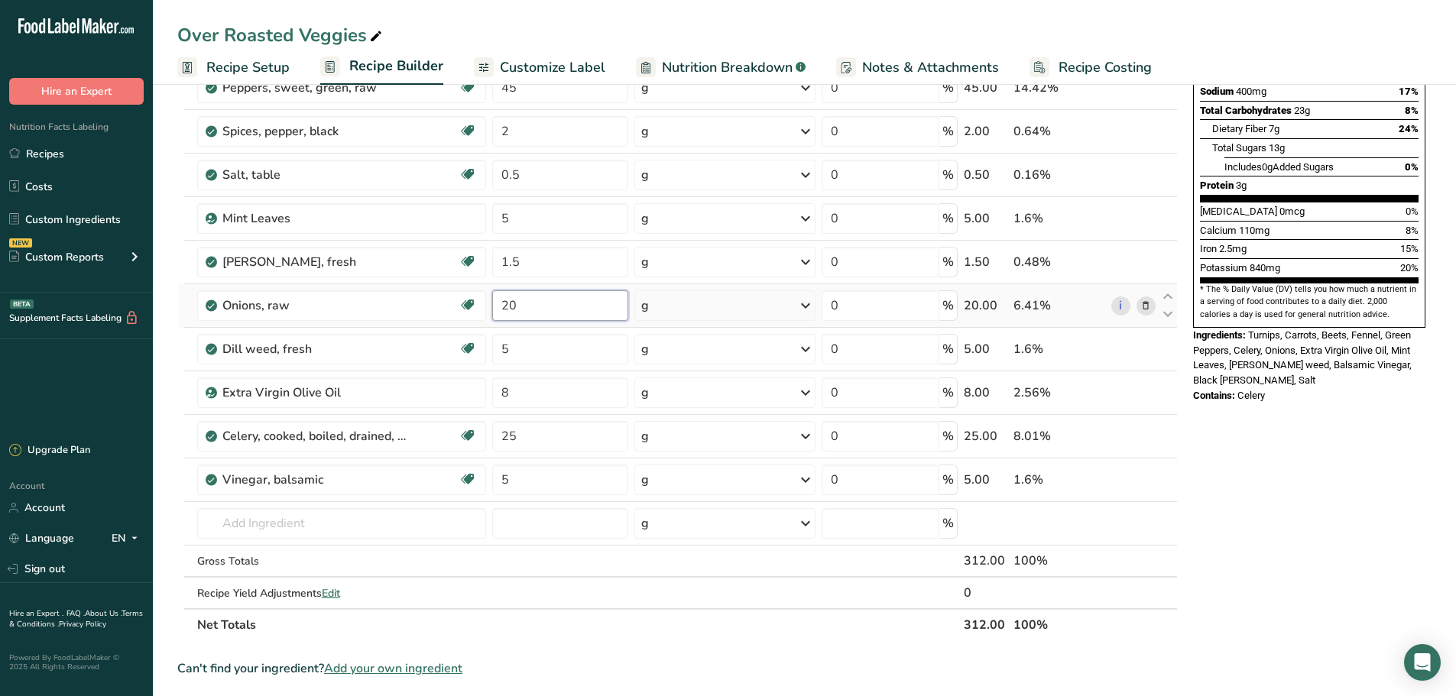
click at [520, 305] on div "Ingredient * Amount * Unit * Waste * .a-a{fill:#347362;}.b-a{fill:#fff;} Grams …" at bounding box center [677, 250] width 1000 height 782
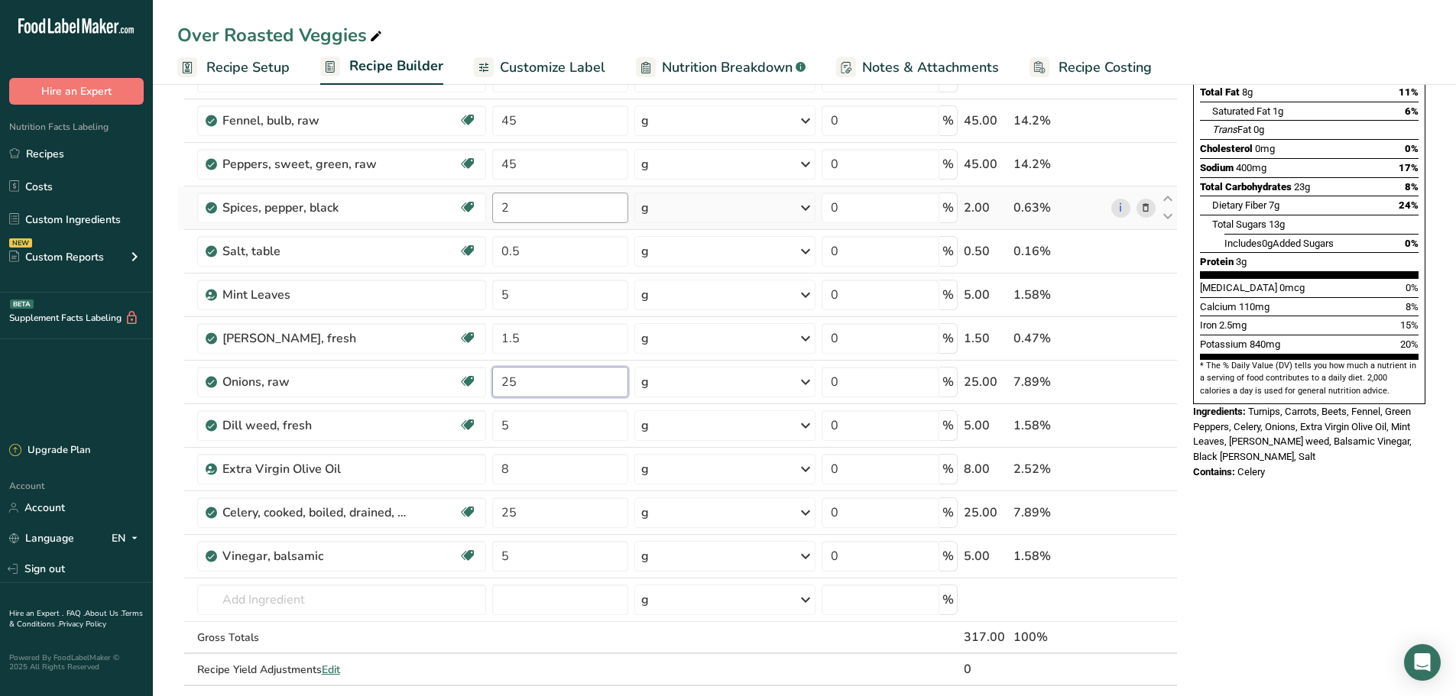
scroll to position [153, 0]
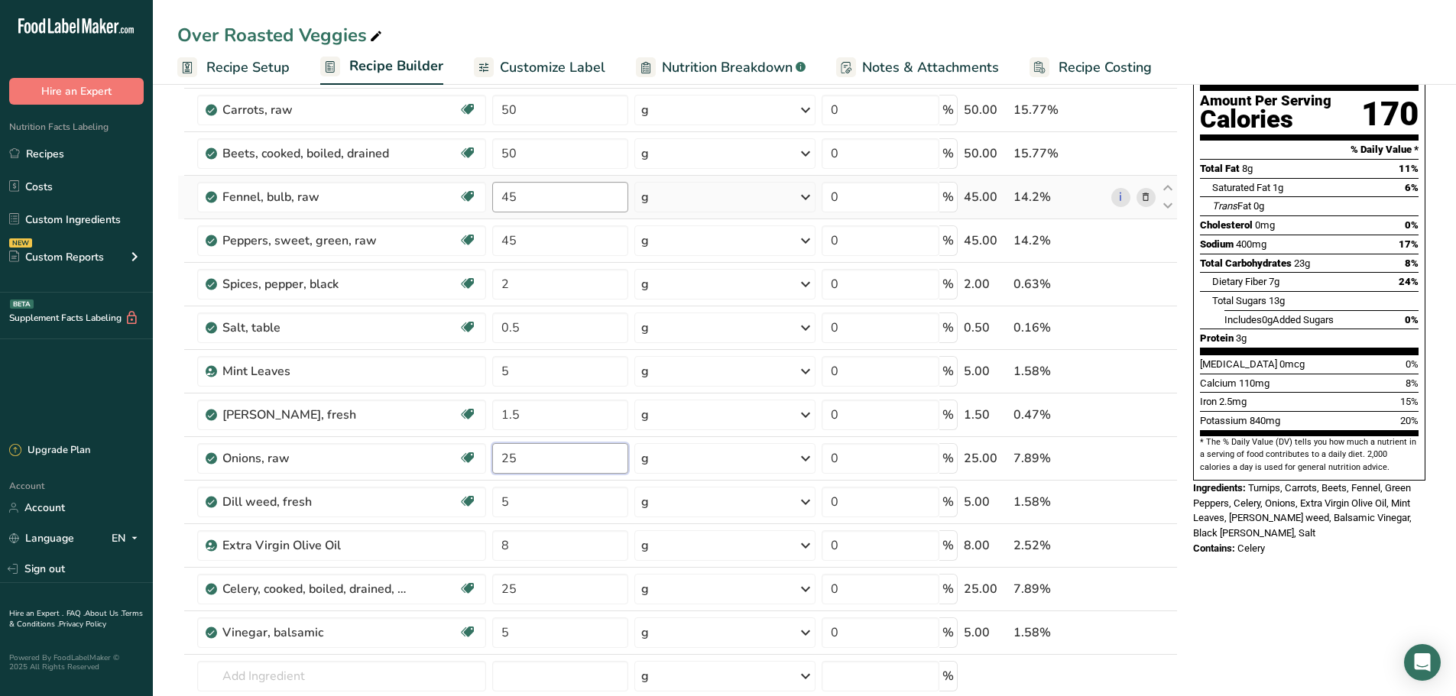
type input "25"
click at [523, 197] on div "Ingredient * Amount * Unit * Waste * .a-a{fill:#347362;}.b-a{fill:#fff;} Grams …" at bounding box center [677, 403] width 1000 height 782
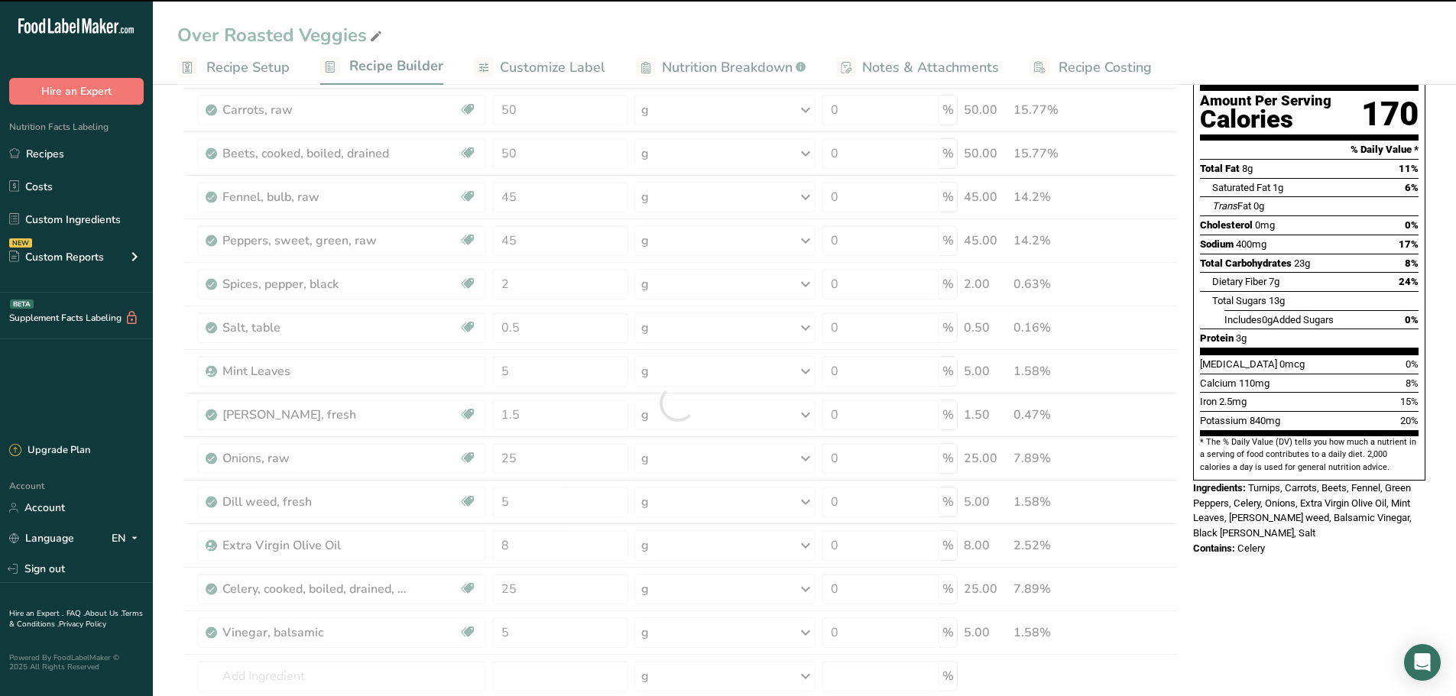
click at [534, 238] on div at bounding box center [677, 403] width 1000 height 782
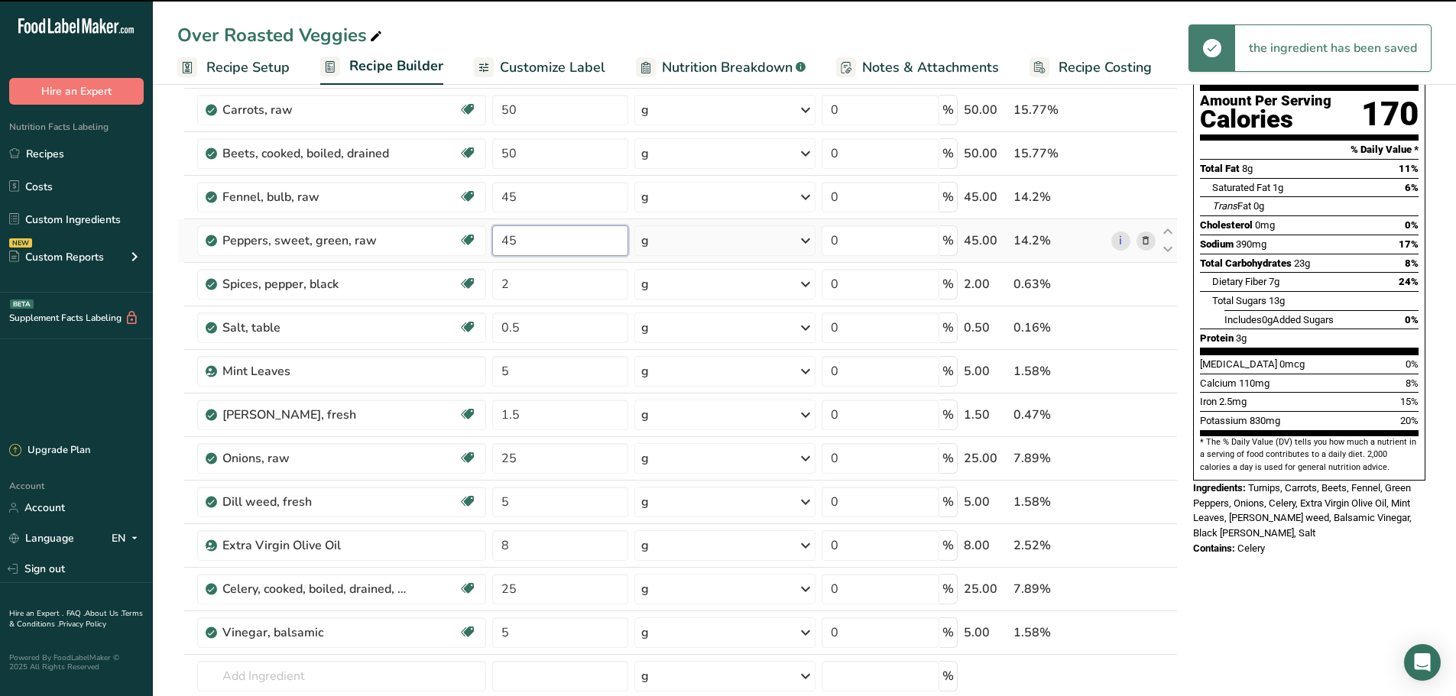
click at [535, 240] on input "45" at bounding box center [560, 240] width 136 height 31
type input "4"
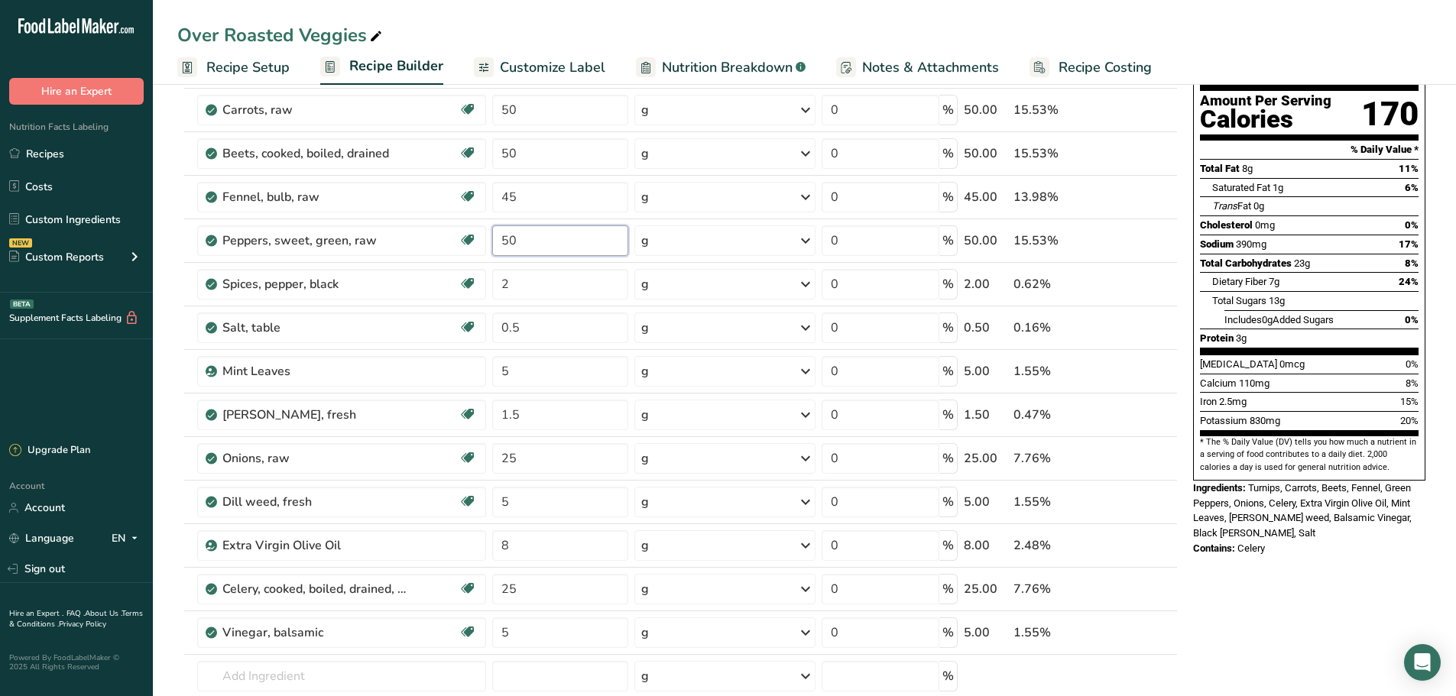
type input "50"
click at [1251, 590] on div "Nutrition Facts About 1 Serving Per Container Serving Size 300g Amount Per Serv…" at bounding box center [1309, 622] width 245 height 1343
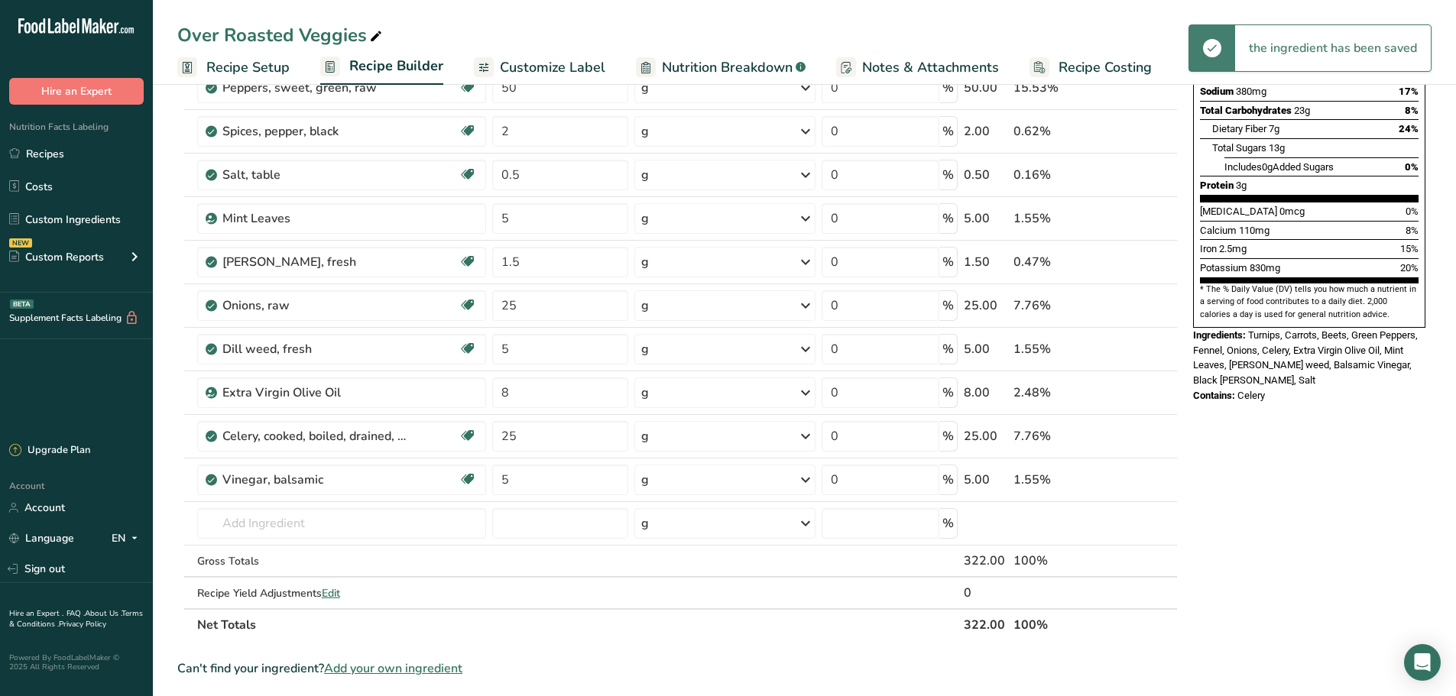
scroll to position [0, 0]
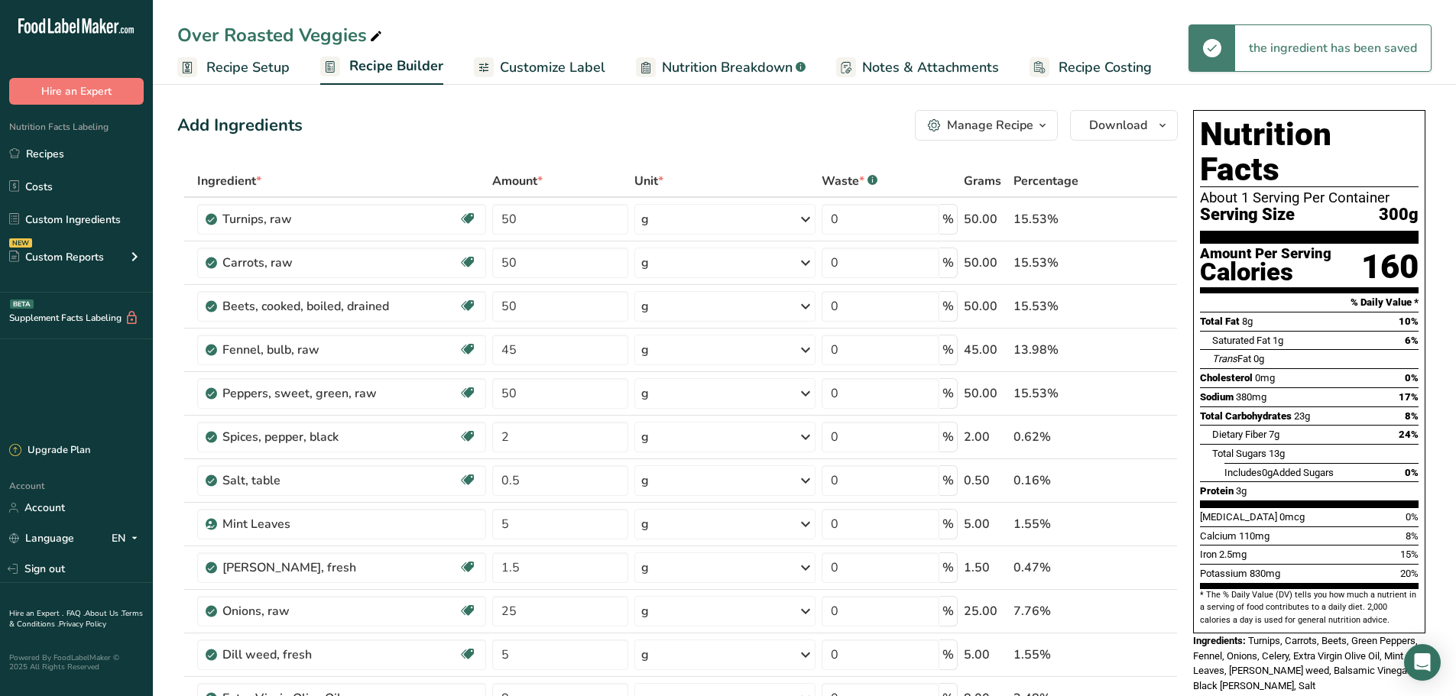
click at [241, 70] on span "Recipe Setup" at bounding box center [247, 67] width 83 height 21
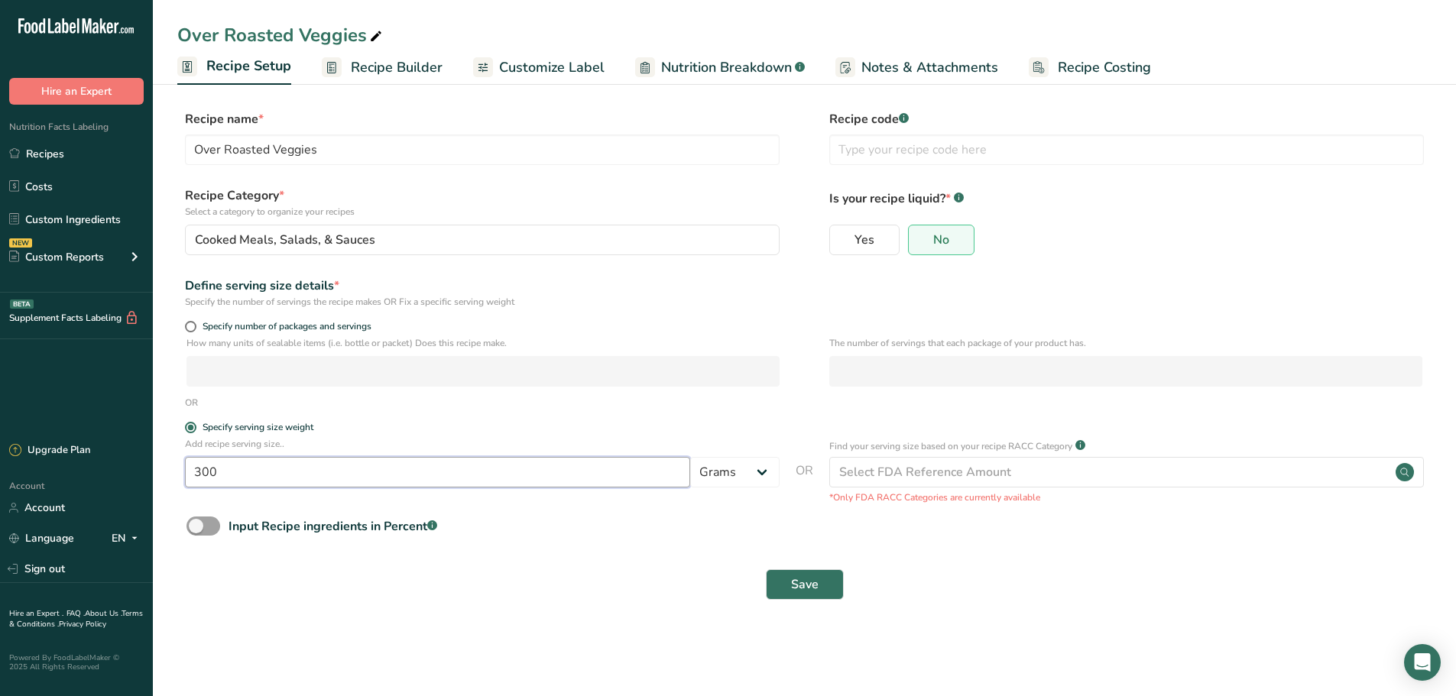
drag, startPoint x: 250, startPoint y: 474, endPoint x: 165, endPoint y: 475, distance: 84.8
click at [165, 475] on section "Recipe name * Over Roasted Veggies Recipe code .a-a{fill:#347362;}.b-a{fill:#ff…" at bounding box center [804, 356] width 1303 height 554
type input "160"
click at [822, 594] on button "Save" at bounding box center [805, 584] width 78 height 31
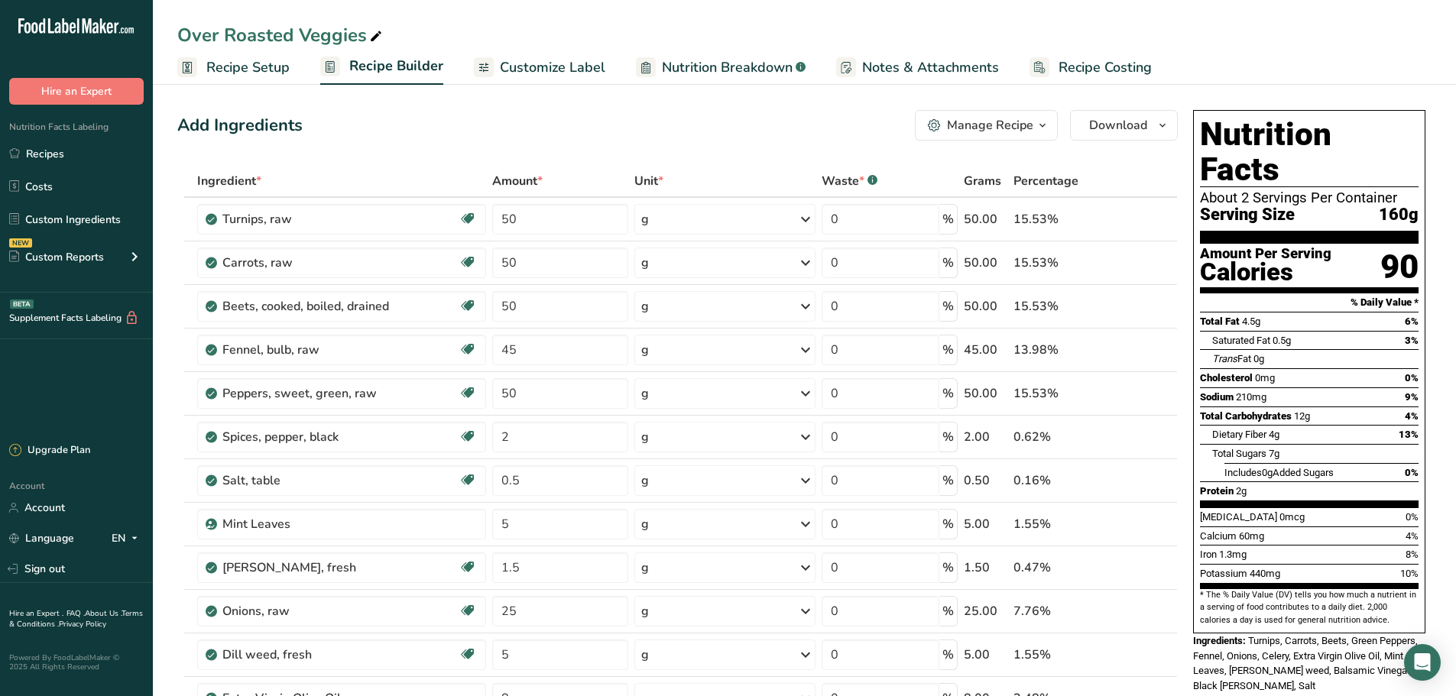
click at [542, 68] on span "Customize Label" at bounding box center [552, 67] width 105 height 21
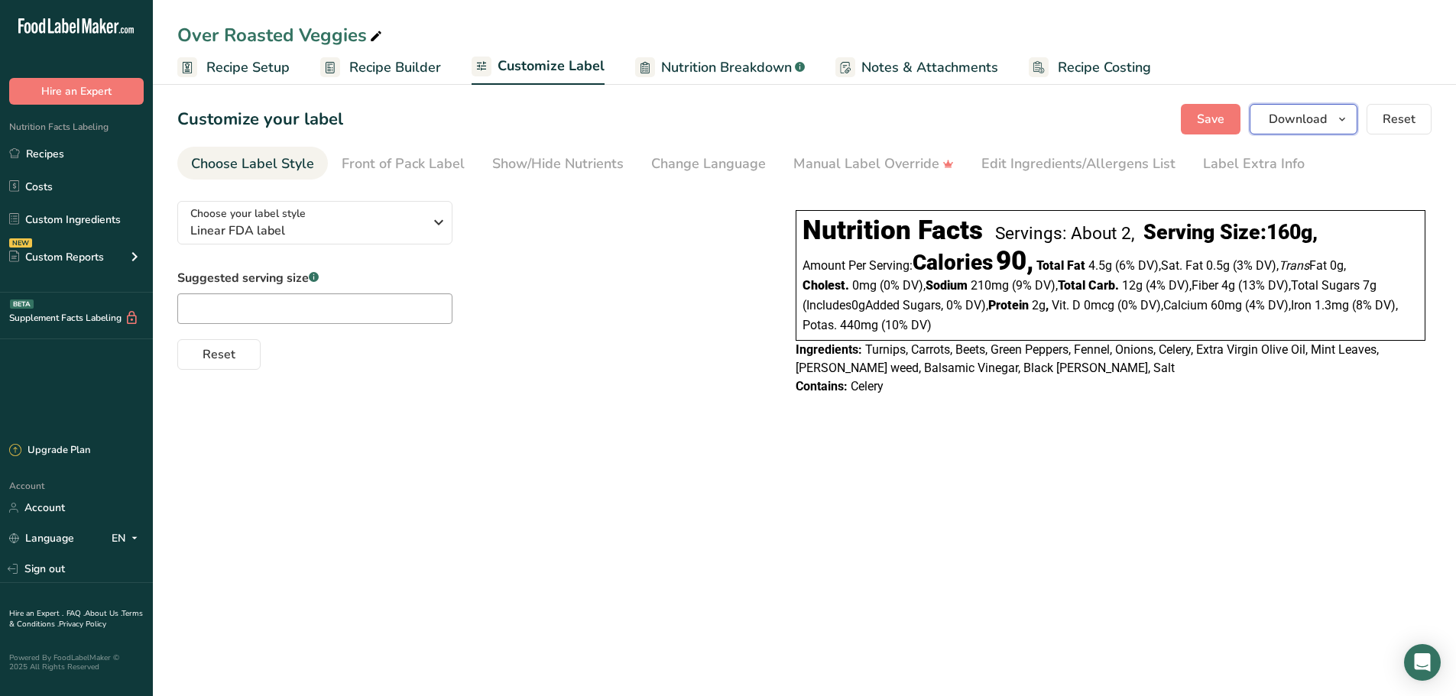
click at [1273, 120] on span "Download" at bounding box center [1298, 119] width 58 height 18
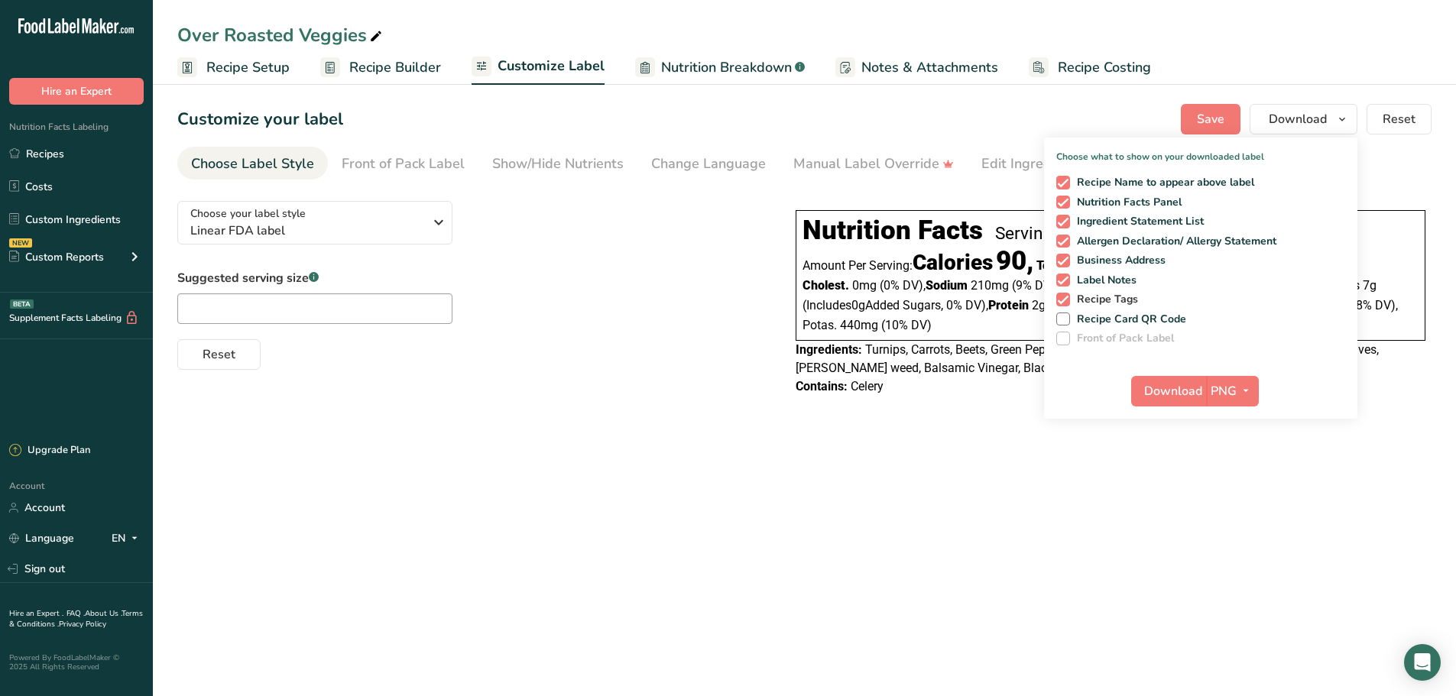
click at [1064, 301] on span at bounding box center [1063, 300] width 14 height 14
click at [1064, 301] on input "Recipe Tags" at bounding box center [1061, 299] width 10 height 10
checkbox input "false"
click at [1057, 274] on span at bounding box center [1063, 281] width 14 height 14
click at [1057, 275] on input "Label Notes" at bounding box center [1061, 280] width 10 height 10
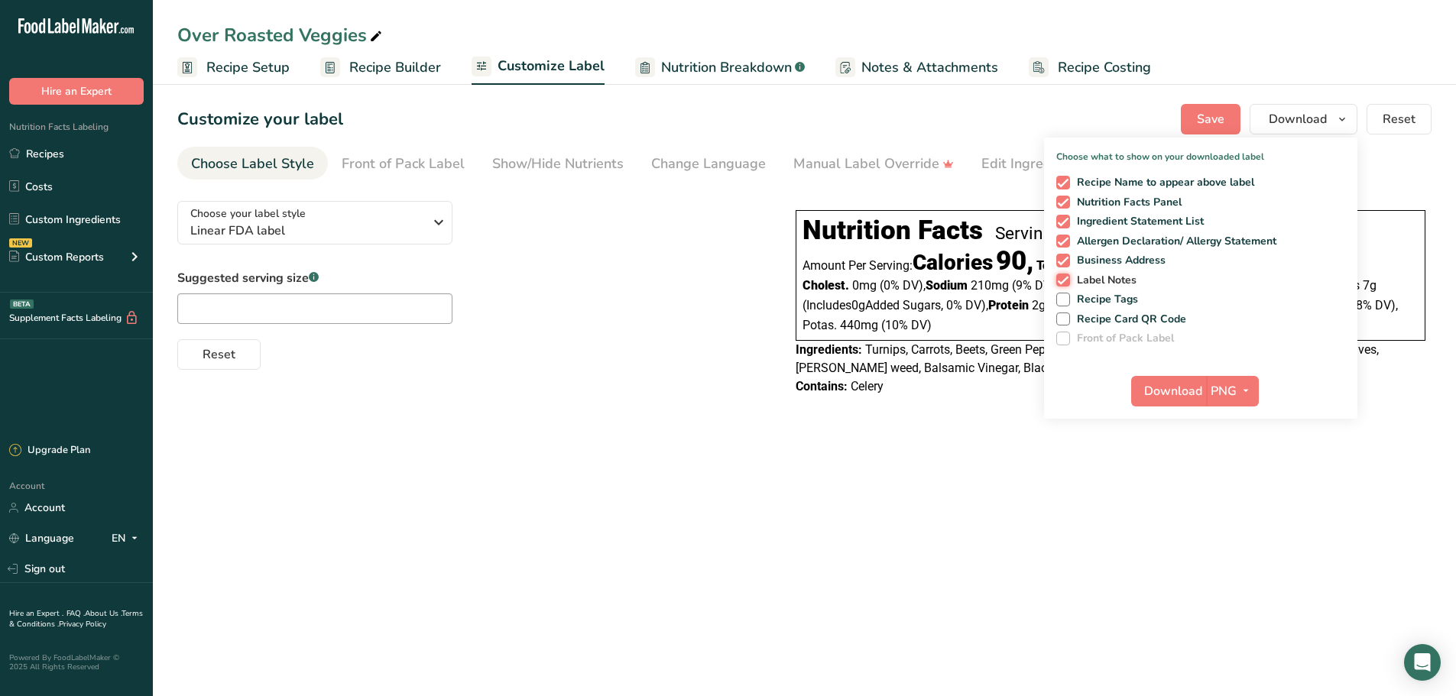
checkbox input "false"
click at [1060, 262] on span at bounding box center [1063, 261] width 14 height 14
click at [1060, 262] on input "Business Address" at bounding box center [1061, 260] width 10 height 10
checkbox input "false"
click at [1065, 180] on span at bounding box center [1063, 183] width 14 height 14
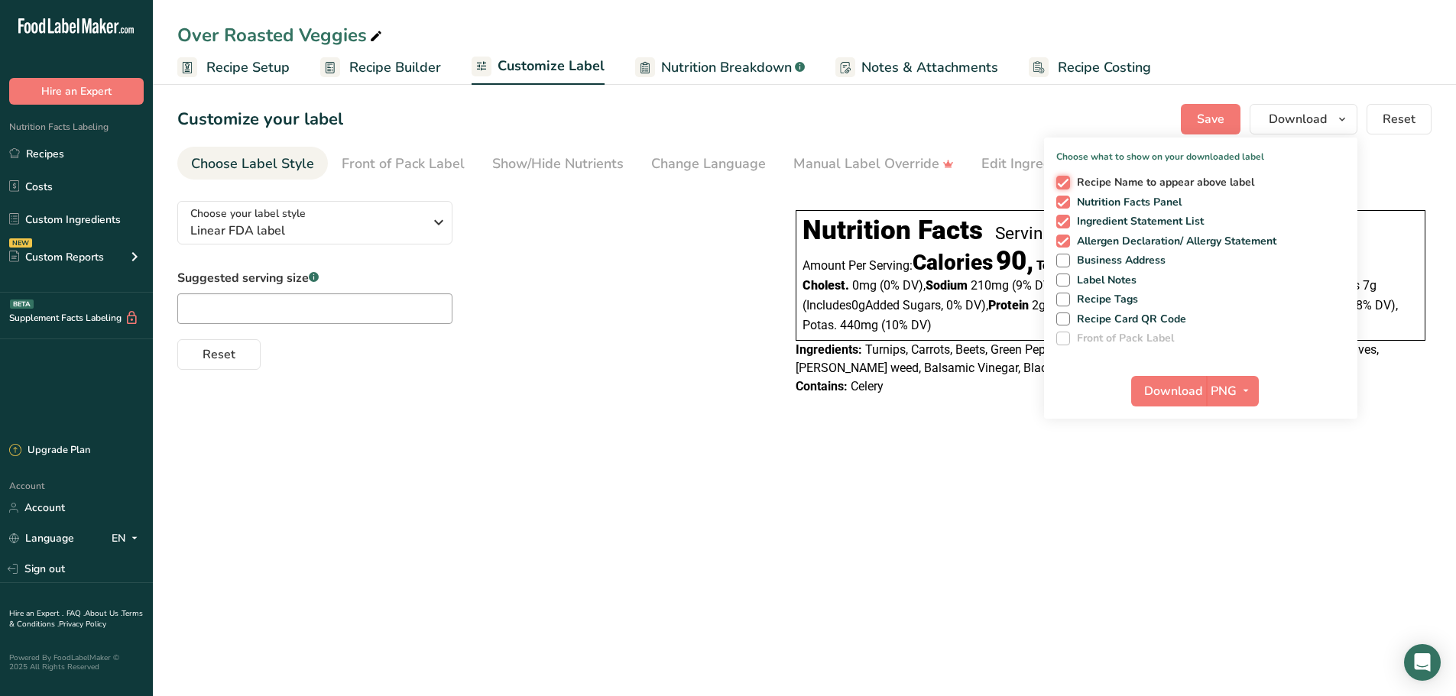
click at [1065, 180] on input "Recipe Name to appear above label" at bounding box center [1061, 182] width 10 height 10
checkbox input "false"
click at [1059, 237] on span at bounding box center [1063, 242] width 14 height 14
click at [1059, 237] on input "Allergen Declaration/ Allergy Statement" at bounding box center [1061, 241] width 10 height 10
checkbox input "false"
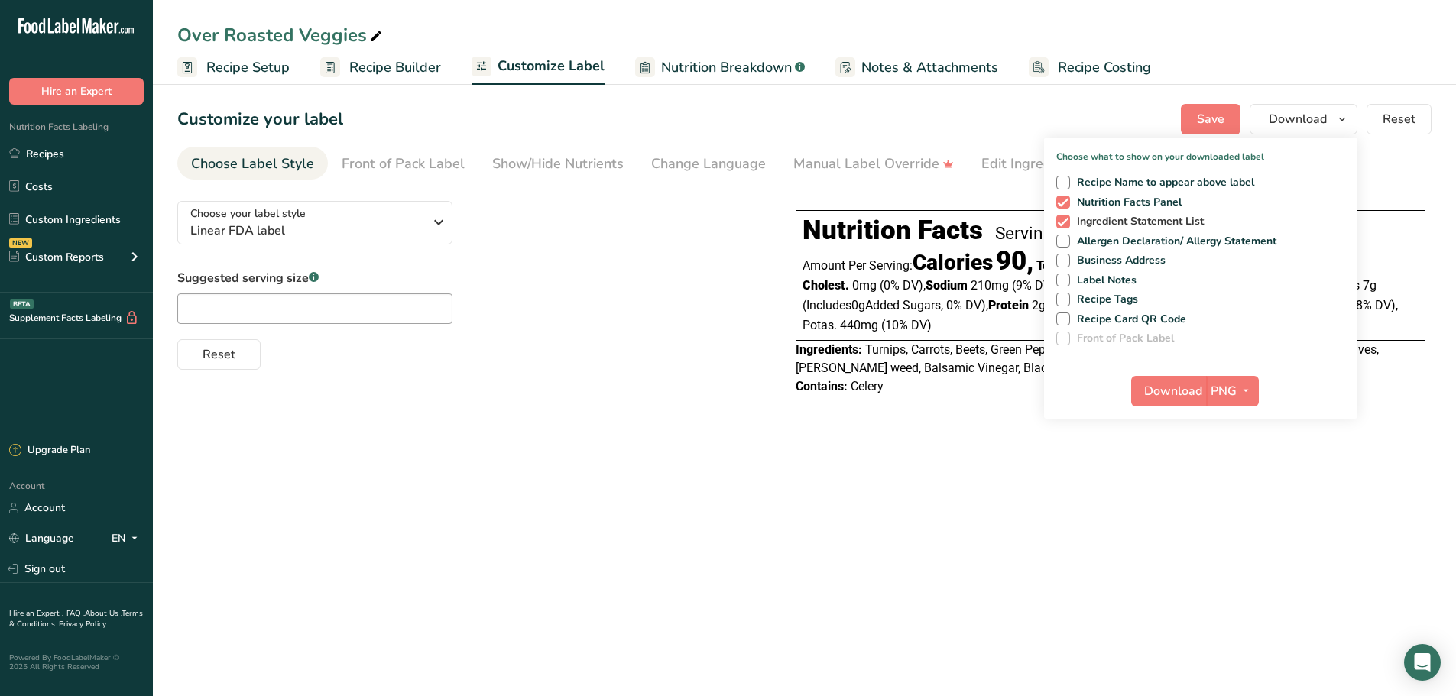
click at [1063, 215] on span at bounding box center [1063, 222] width 14 height 14
click at [1063, 216] on input "Ingredient Statement List" at bounding box center [1061, 221] width 10 height 10
checkbox input "false"
click at [1194, 397] on span "Download" at bounding box center [1173, 391] width 58 height 18
